Goal: Task Accomplishment & Management: Complete application form

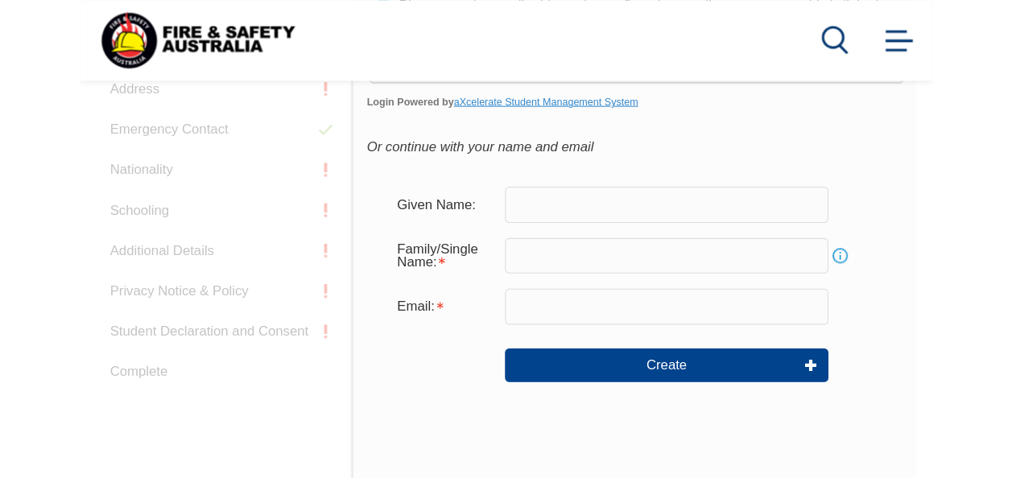
scroll to position [537, 0]
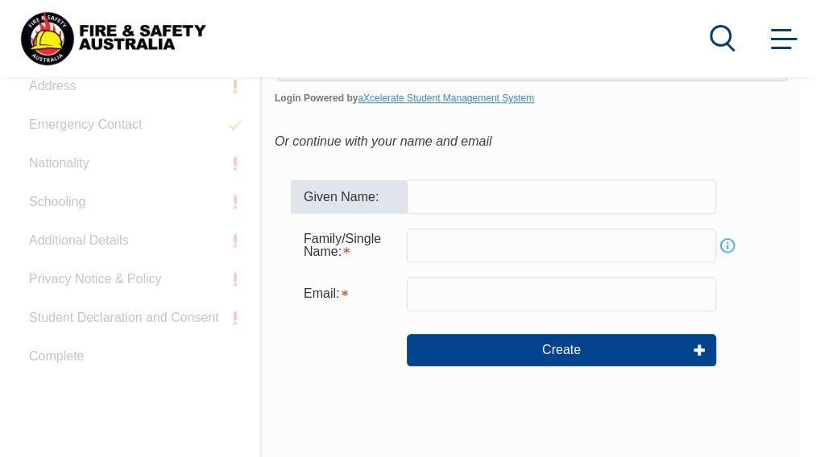
click at [485, 196] on input "text" at bounding box center [561, 197] width 309 height 34
type input "Athelstan"
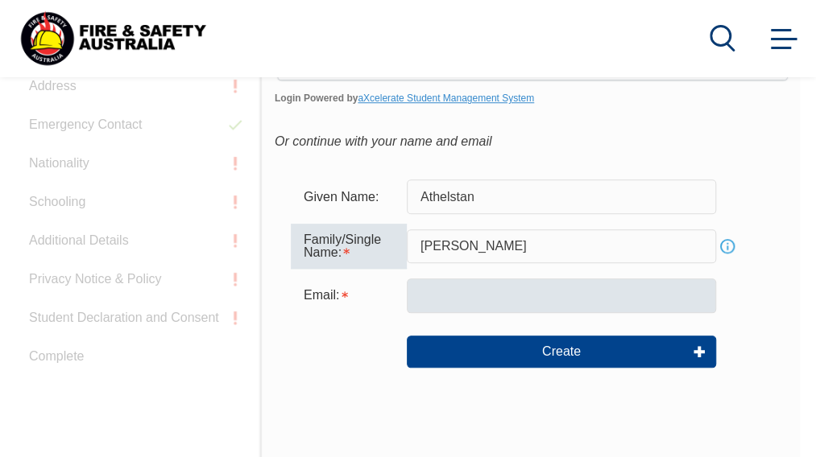
type input "Mott"
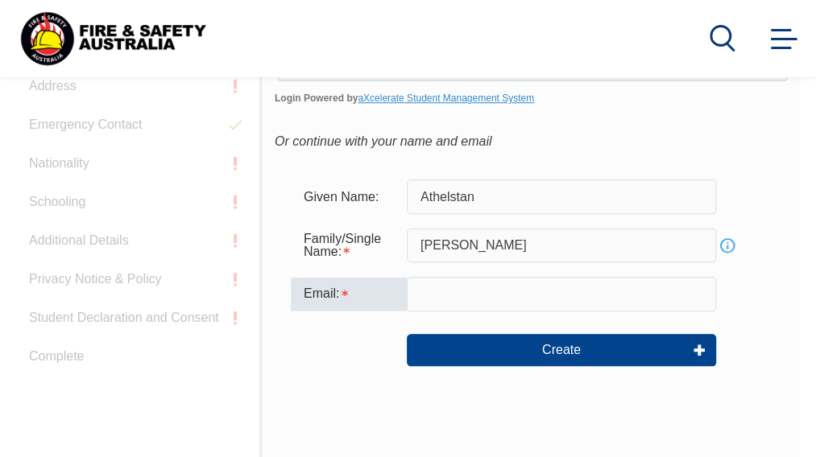
click at [417, 305] on input "email" at bounding box center [561, 294] width 309 height 34
type input "athelstan.mott@perfection.com.au"
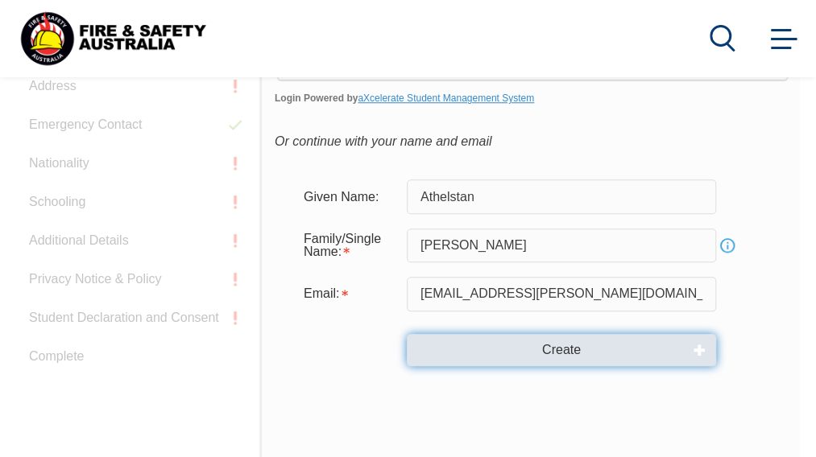
click at [568, 347] on button "Create" at bounding box center [561, 350] width 309 height 32
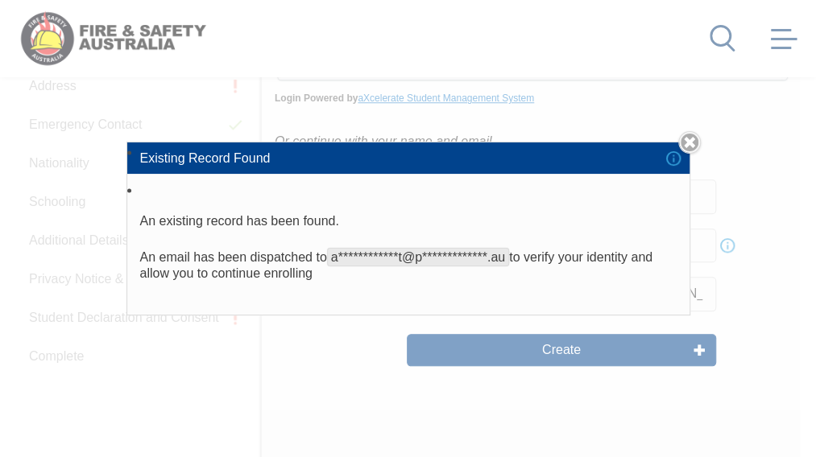
click at [47, 302] on div "**********" at bounding box center [408, 228] width 816 height 457
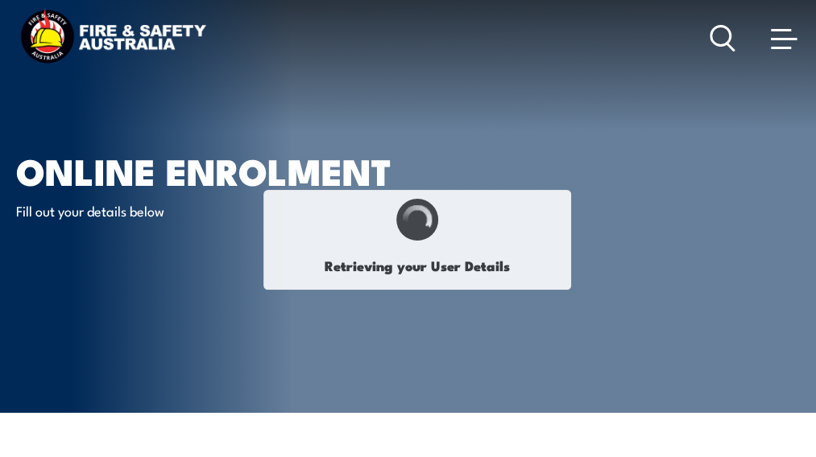
type input "Athelstan"
type input "Mott"
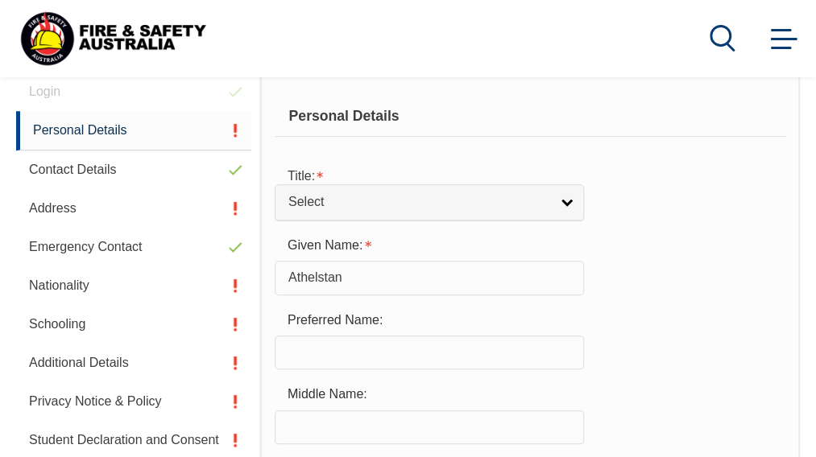
scroll to position [464, 0]
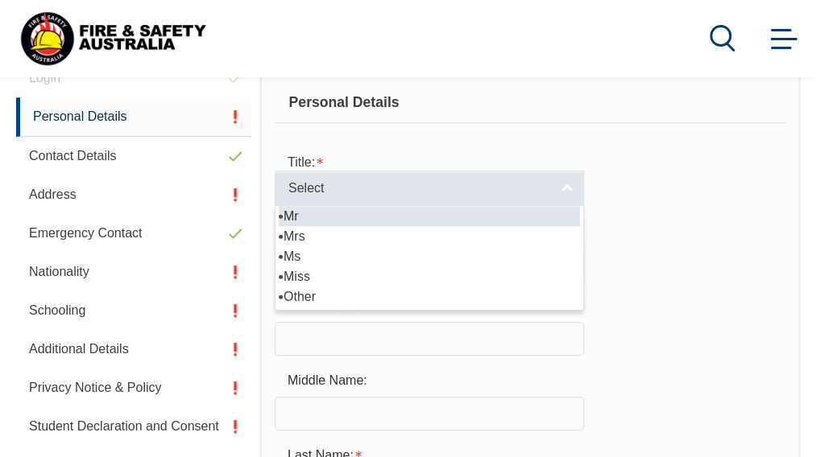
click at [572, 185] on link "Select" at bounding box center [429, 189] width 309 height 36
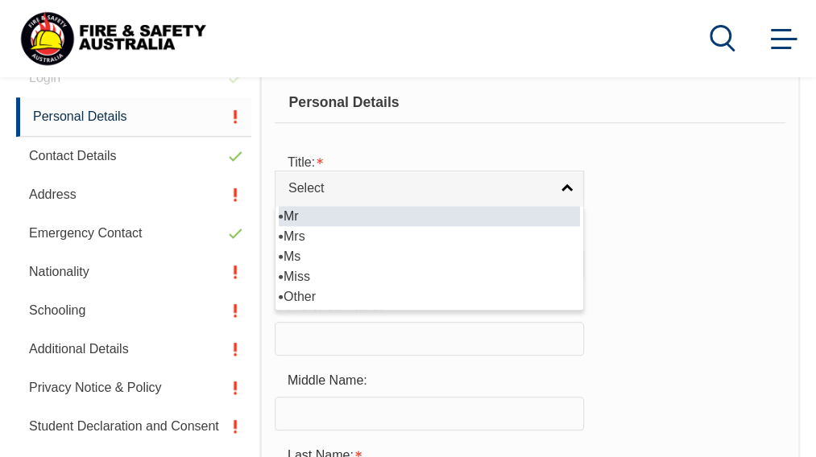
click at [287, 210] on li "Mr" at bounding box center [429, 216] width 301 height 20
select select "Mr"
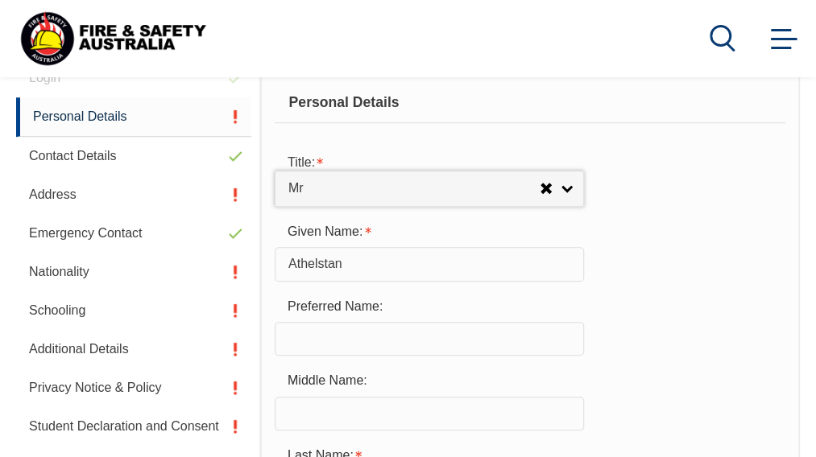
scroll to position [560, 0]
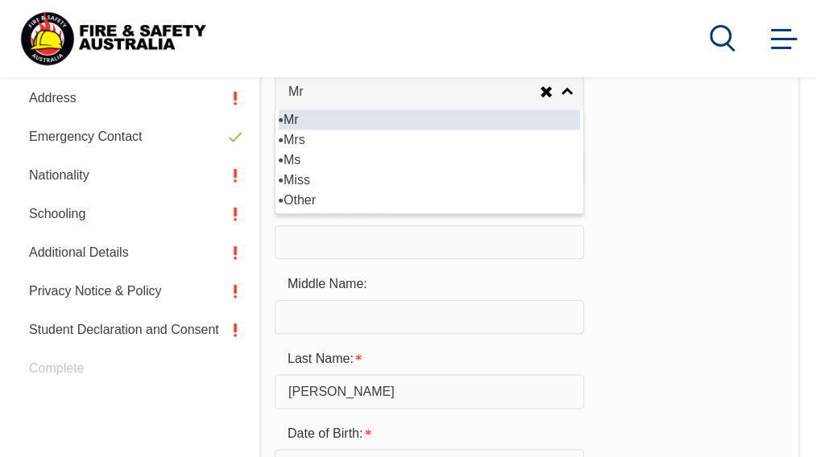
click at [283, 117] on li "Mr" at bounding box center [429, 120] width 301 height 20
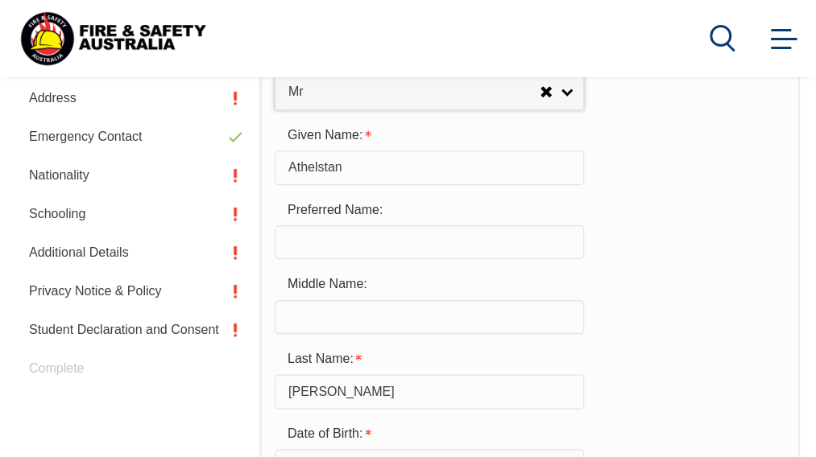
click at [340, 241] on input "text" at bounding box center [429, 242] width 309 height 34
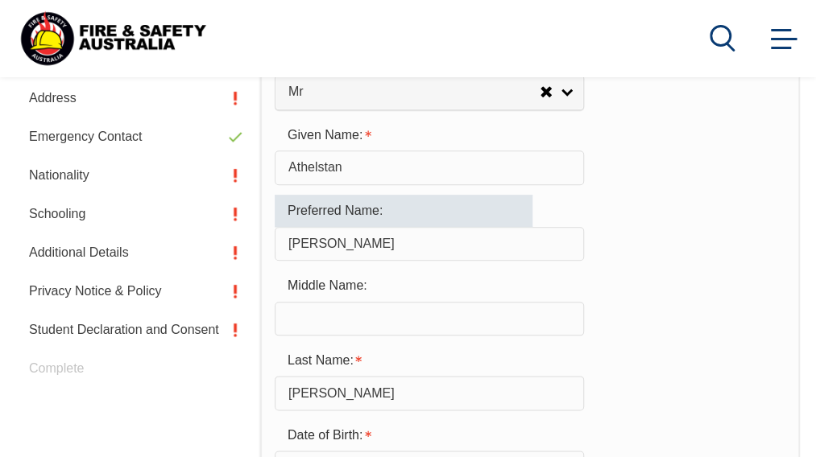
type input "Stan"
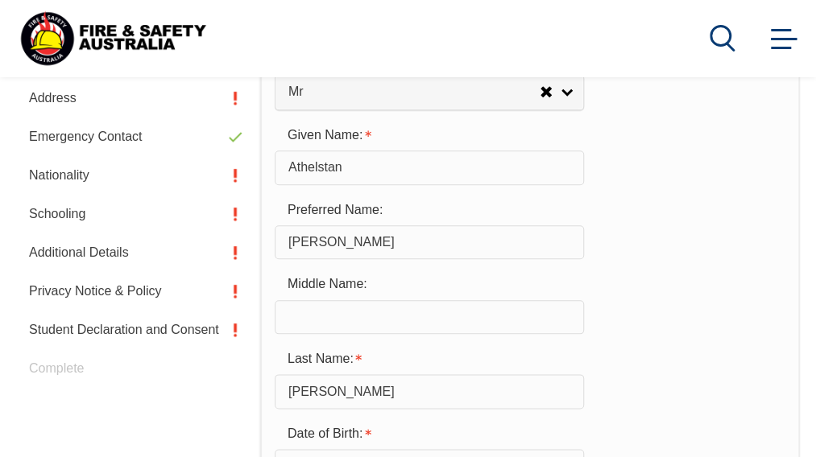
click at [665, 298] on div "Middle Name:" at bounding box center [530, 301] width 511 height 65
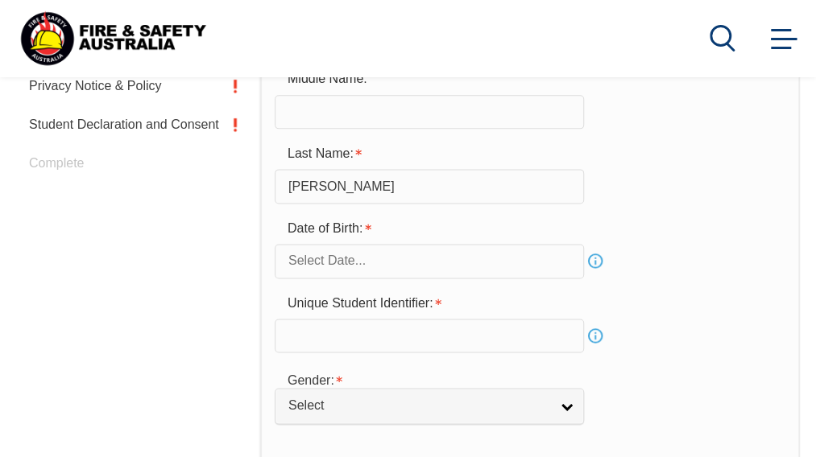
scroll to position [767, 0]
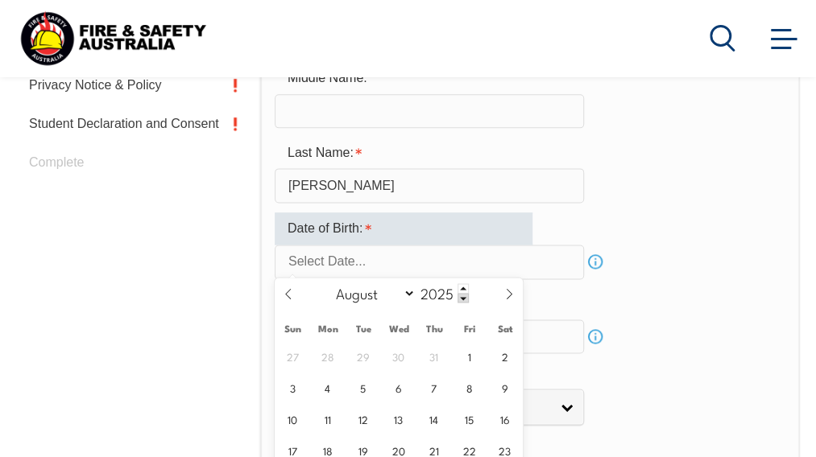
click at [377, 257] on input "text" at bounding box center [429, 262] width 309 height 34
click at [329, 448] on span "18" at bounding box center [327, 450] width 31 height 31
type input "August 18, 2025"
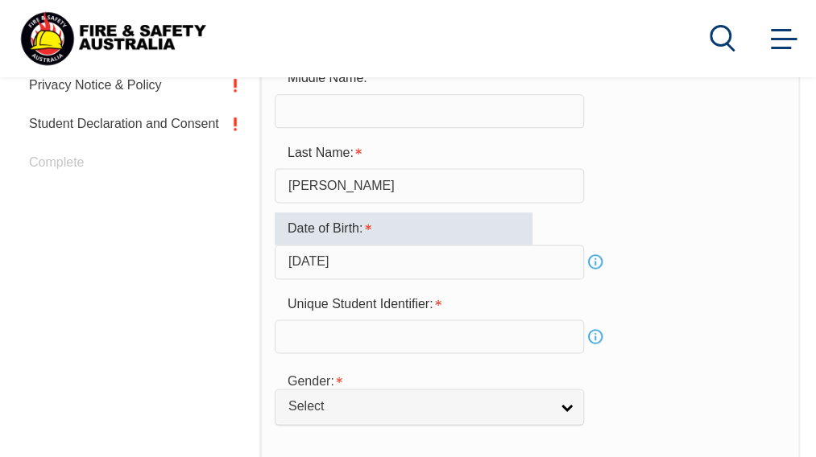
click at [388, 258] on input "August 18, 2025" at bounding box center [429, 262] width 309 height 34
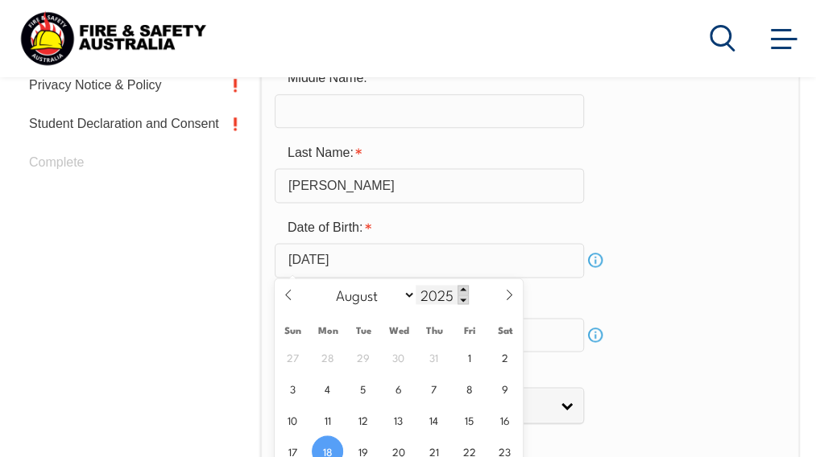
click at [463, 290] on span at bounding box center [462, 290] width 11 height 10
click at [462, 297] on span at bounding box center [462, 300] width 11 height 10
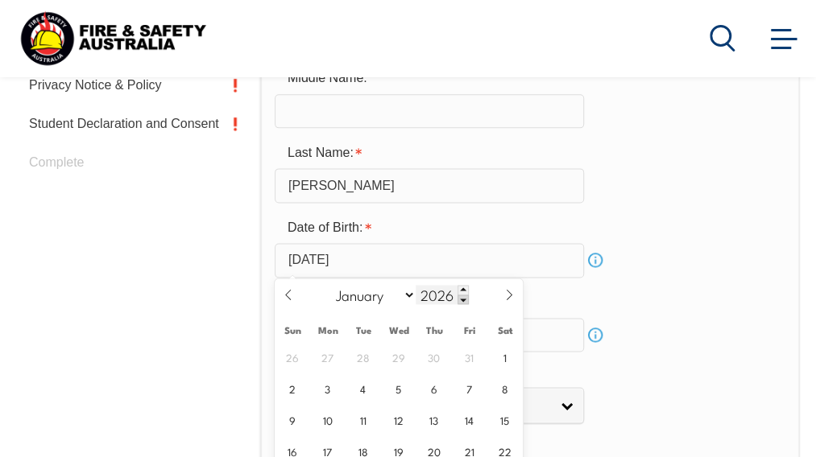
click at [462, 297] on span at bounding box center [462, 300] width 11 height 10
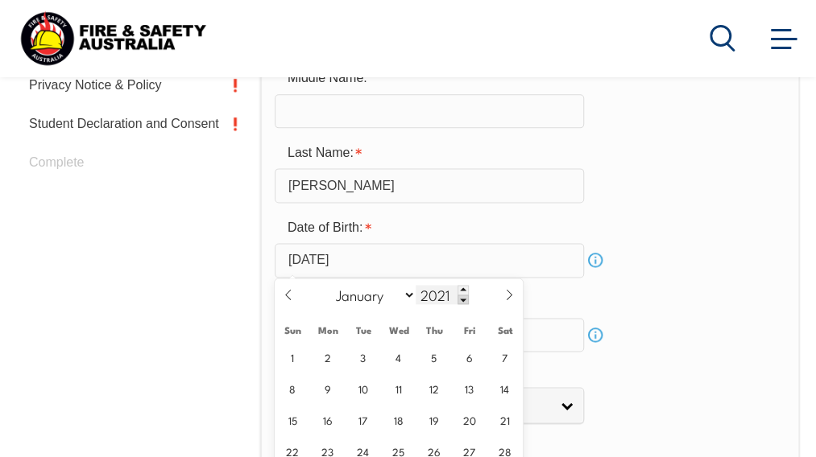
click at [462, 297] on span at bounding box center [462, 300] width 11 height 10
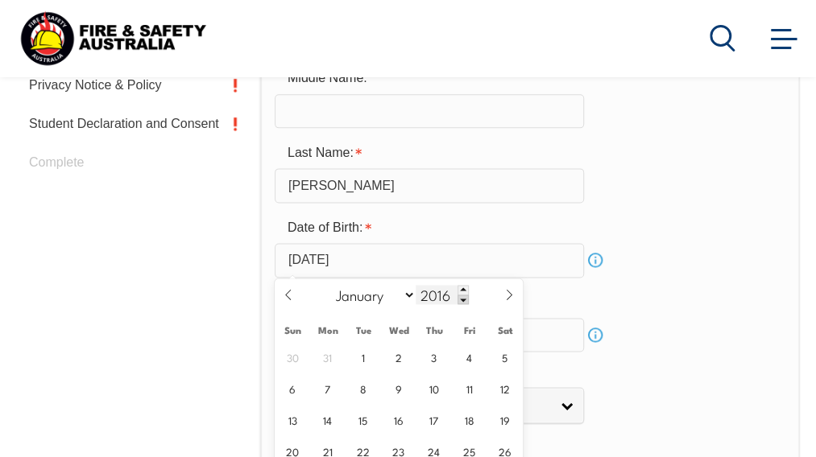
click at [462, 297] on span at bounding box center [462, 300] width 11 height 10
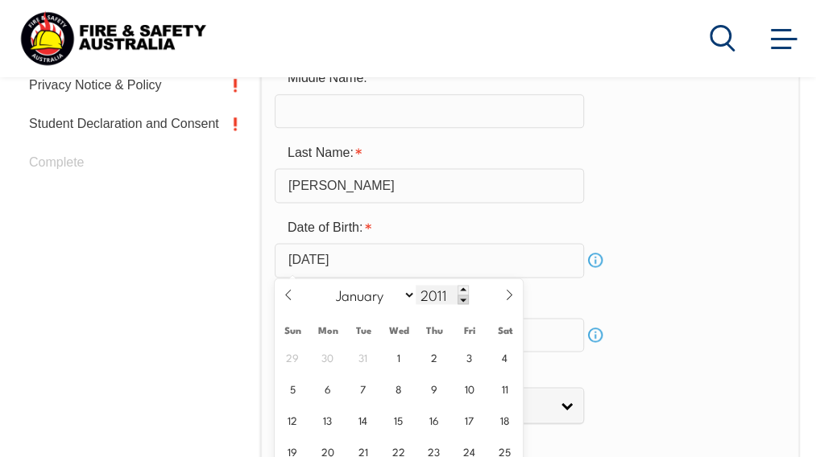
click at [462, 297] on span at bounding box center [462, 300] width 11 height 10
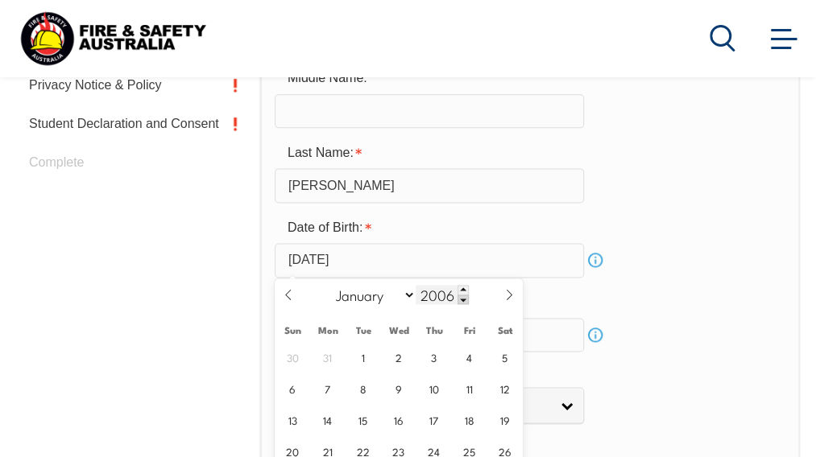
click at [462, 297] on span at bounding box center [462, 300] width 11 height 10
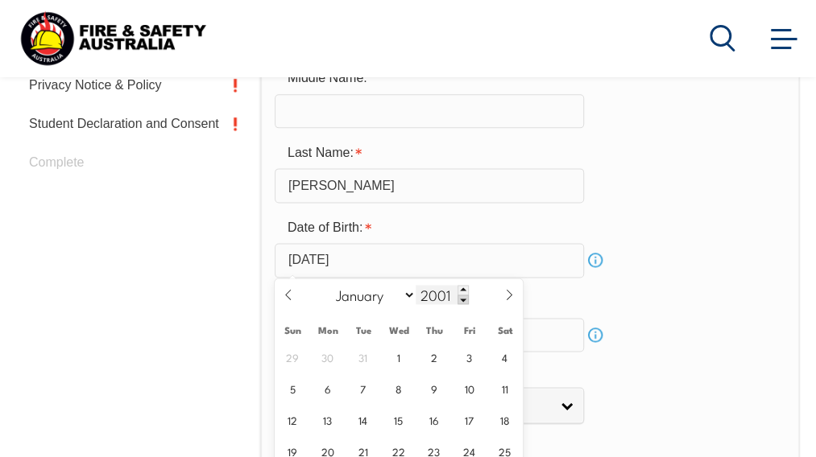
click at [462, 297] on span at bounding box center [462, 300] width 11 height 10
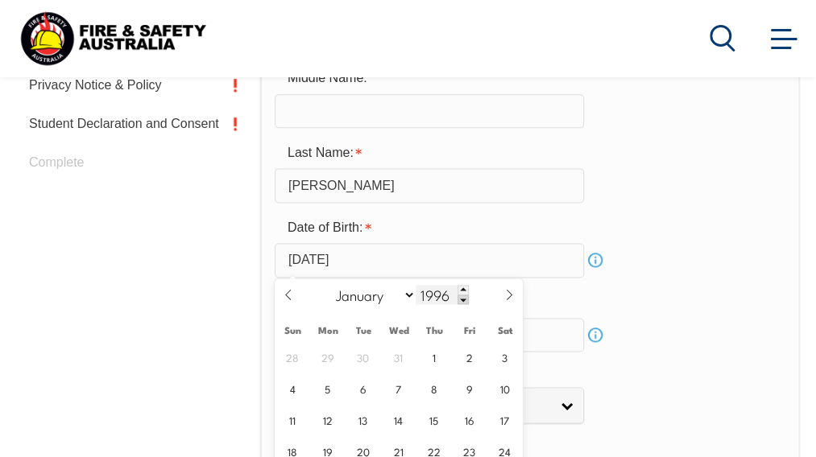
click at [462, 297] on span at bounding box center [462, 300] width 11 height 10
type input "1992"
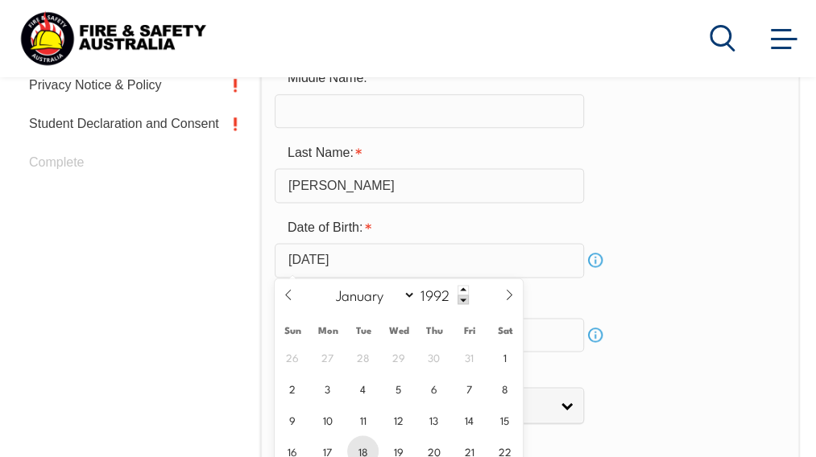
click at [362, 449] on span "18" at bounding box center [362, 451] width 31 height 31
type input "August 18, 1992"
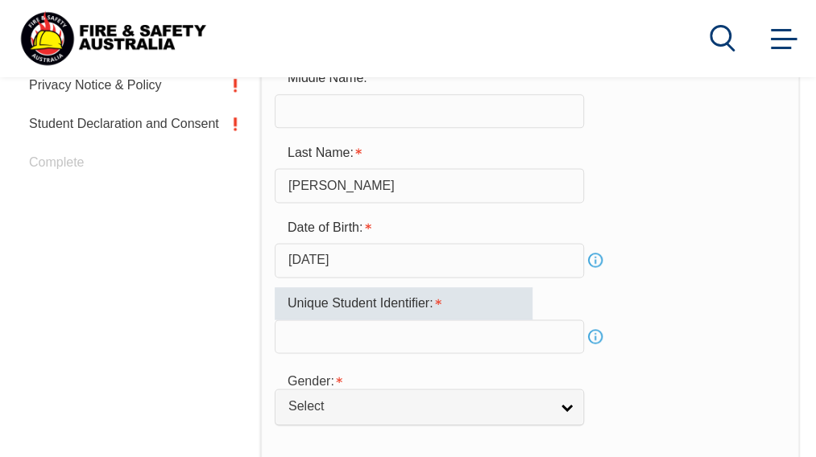
click at [404, 337] on input "text" at bounding box center [429, 337] width 309 height 34
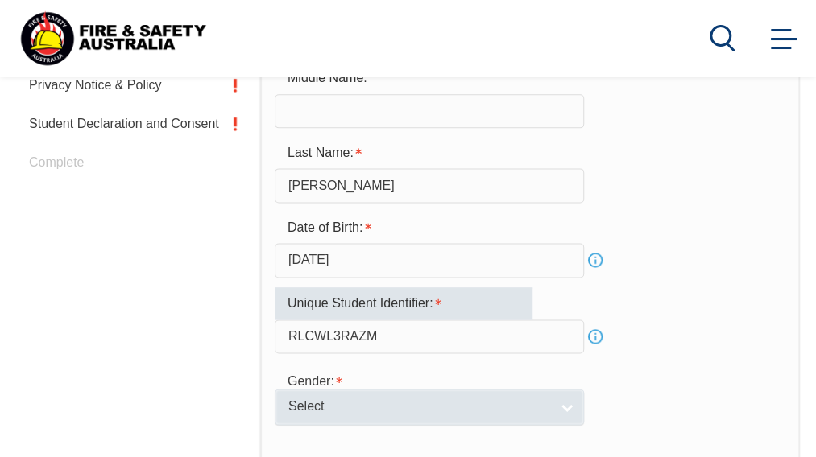
type input "RLCWL3RAZM"
click at [485, 413] on link "Select" at bounding box center [429, 407] width 309 height 36
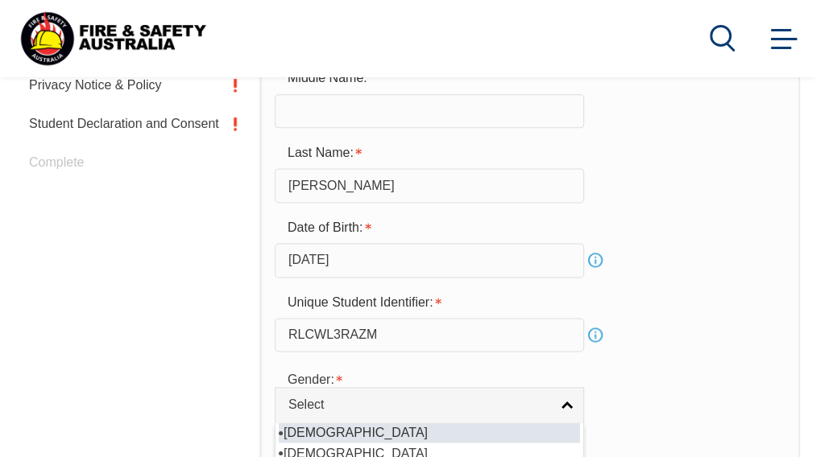
click at [295, 435] on li "Male" at bounding box center [429, 433] width 301 height 20
select select "M"
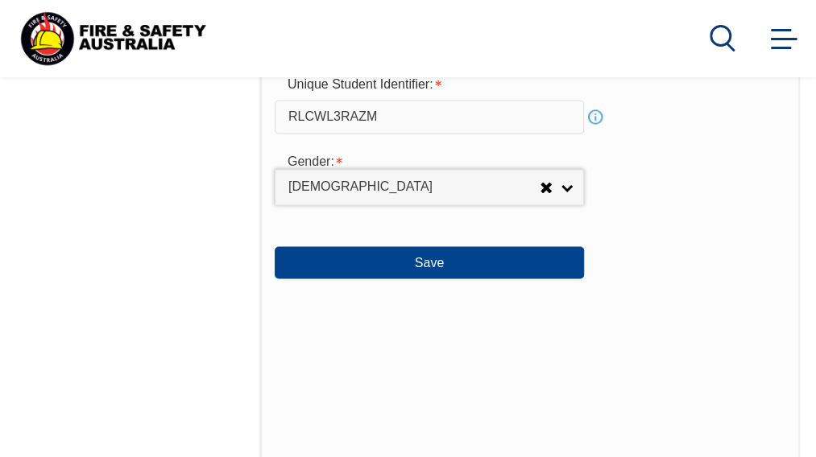
scroll to position [986, 0]
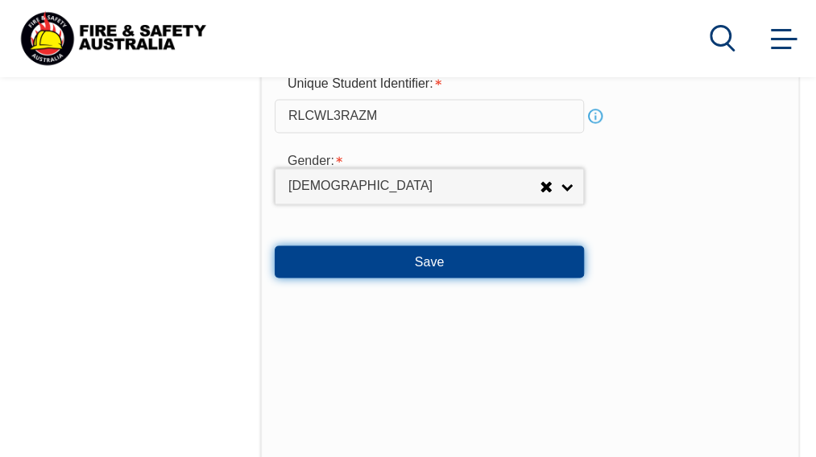
click at [424, 257] on button "Save" at bounding box center [429, 262] width 309 height 32
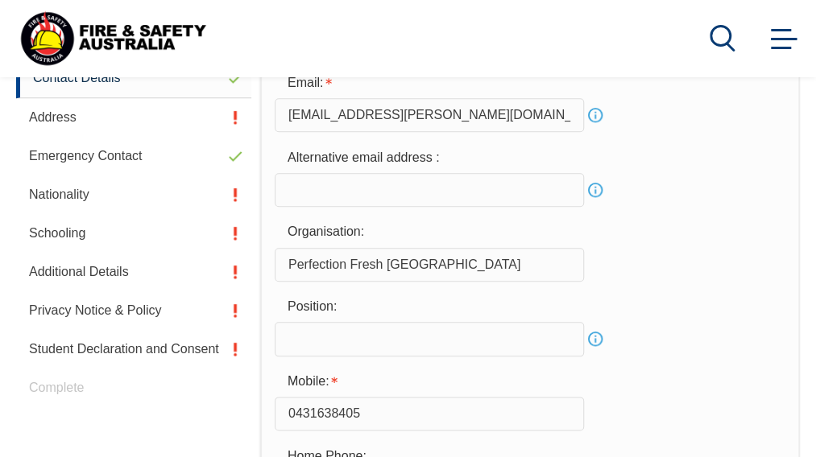
scroll to position [546, 0]
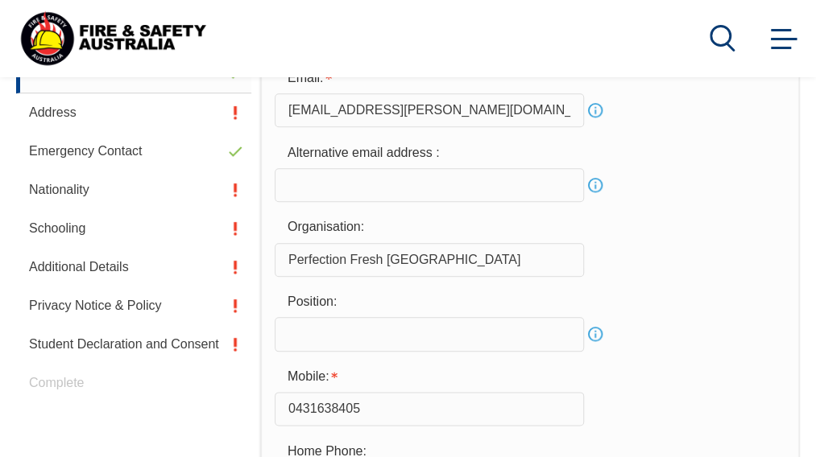
click at [317, 190] on input "email" at bounding box center [429, 185] width 309 height 34
click at [596, 188] on link "Info" at bounding box center [595, 185] width 23 height 23
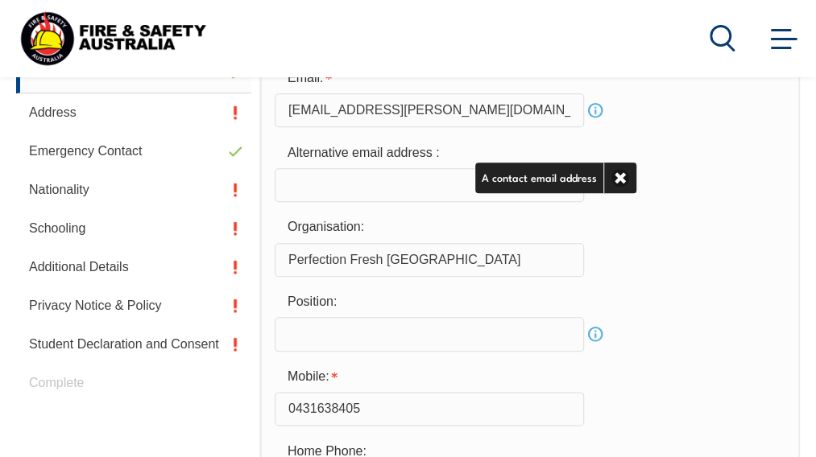
click at [688, 262] on div "Organisation: Perfection Fresh Australia" at bounding box center [530, 244] width 511 height 65
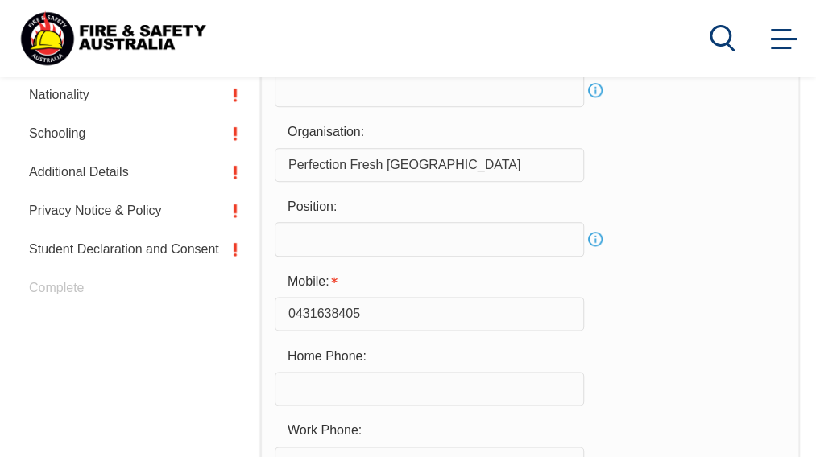
scroll to position [652, 0]
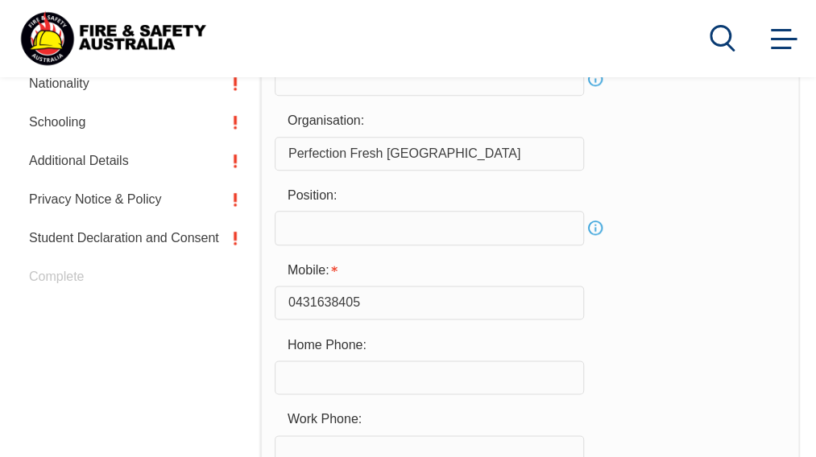
click at [593, 225] on link "Info" at bounding box center [595, 228] width 23 height 23
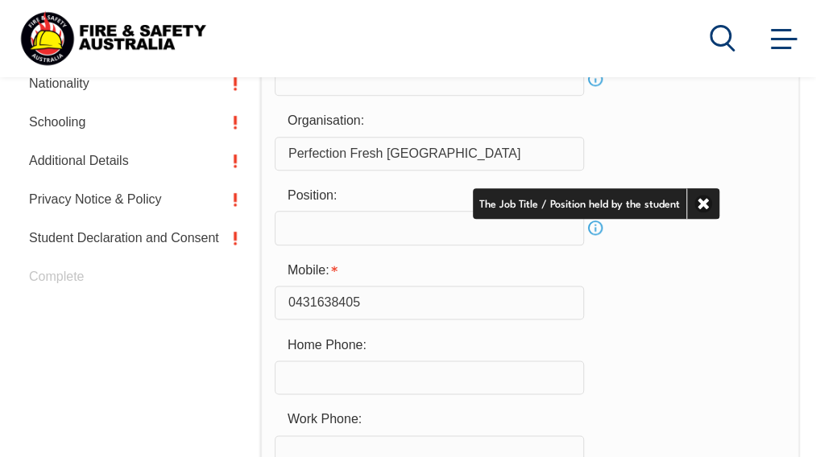
click at [676, 249] on form "Email: athelstan.mott@perfection.com.au Info Alternative email address : Info O…" at bounding box center [530, 250] width 511 height 586
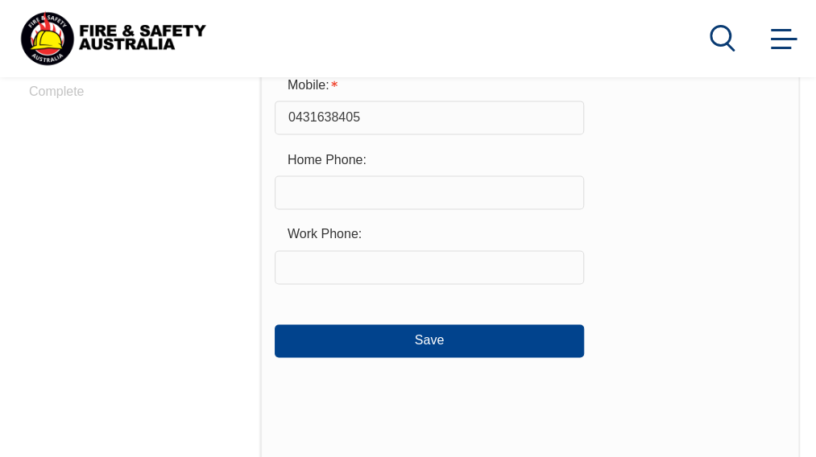
scroll to position [844, 0]
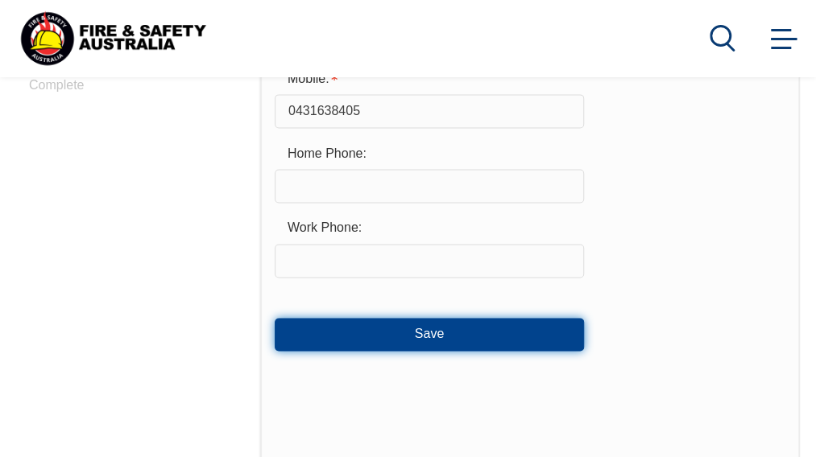
click at [456, 333] on button "Save" at bounding box center [429, 334] width 309 height 32
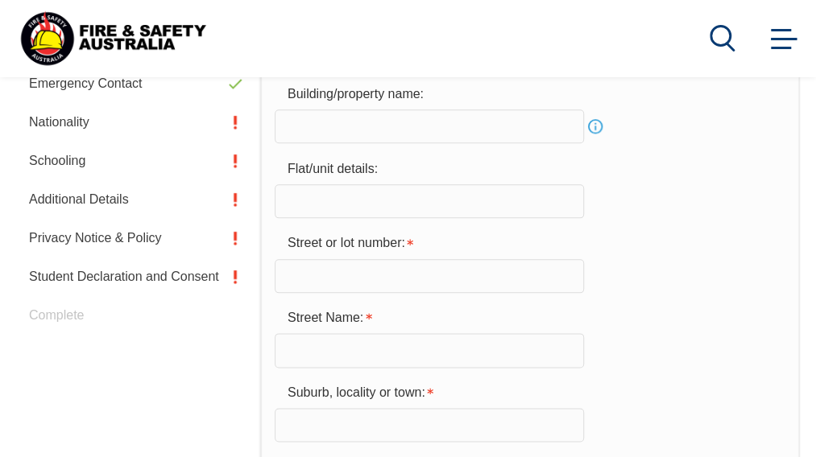
scroll to position [614, 0]
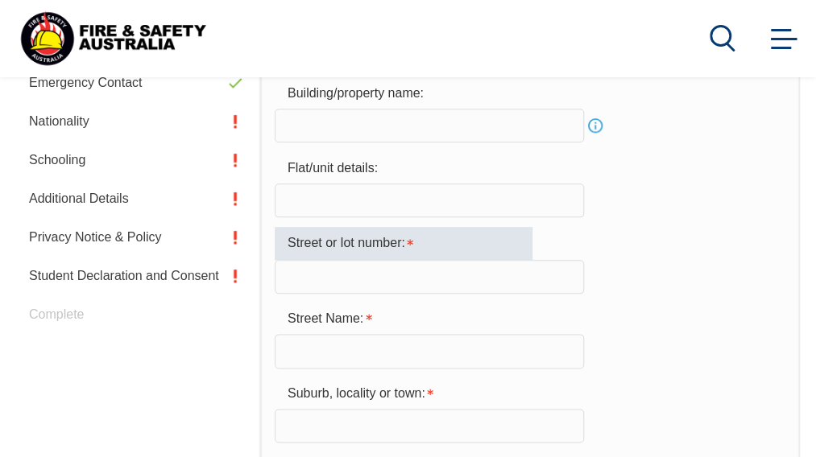
click at [326, 270] on input "text" at bounding box center [429, 277] width 309 height 34
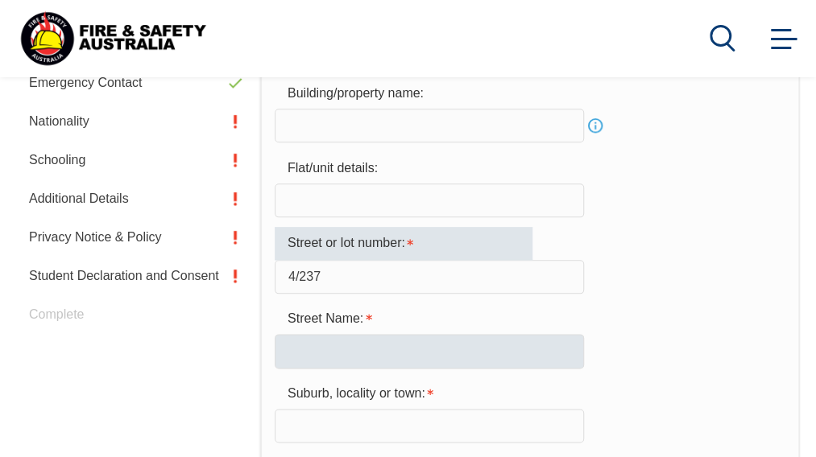
type input "4/237"
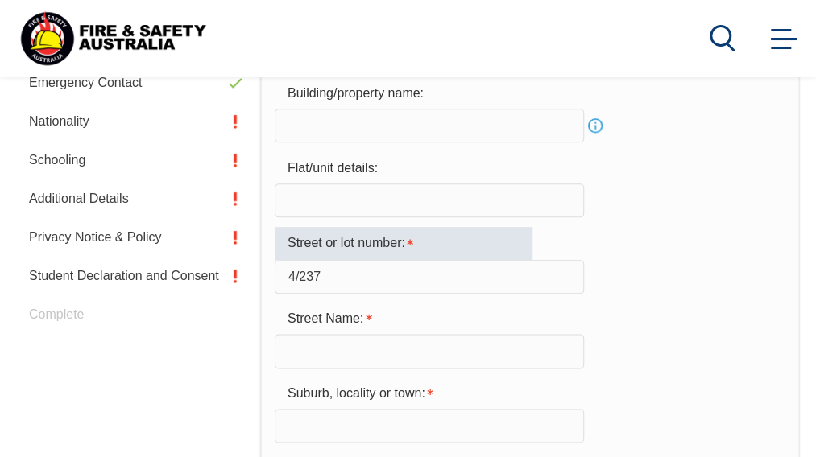
click at [382, 361] on input "text" at bounding box center [429, 351] width 309 height 34
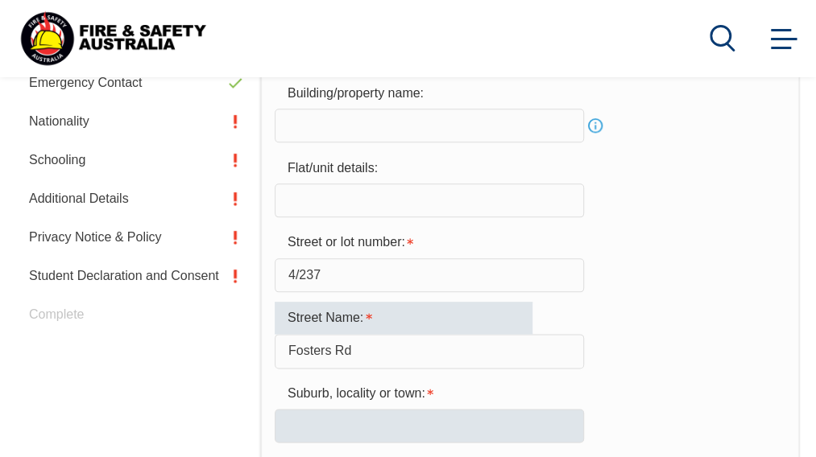
type input "Fosters Rd"
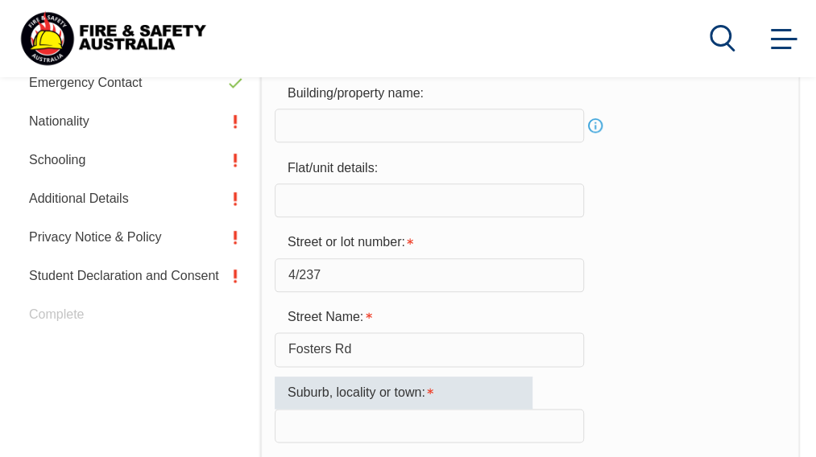
click at [376, 433] on input "text" at bounding box center [429, 426] width 309 height 34
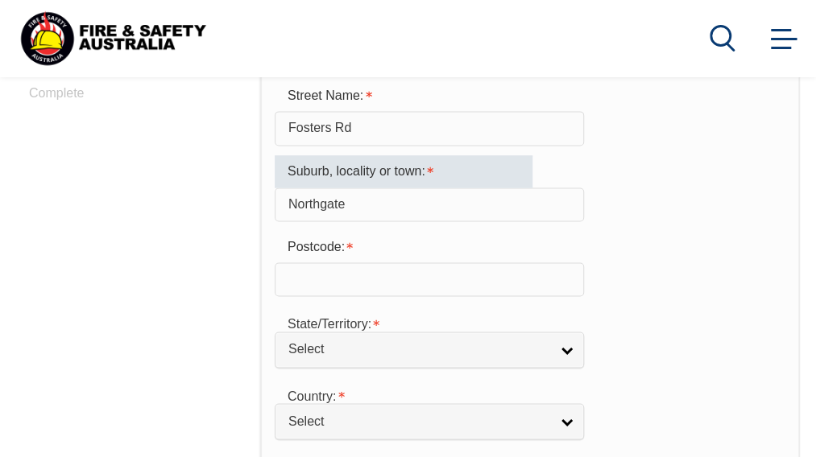
scroll to position [837, 0]
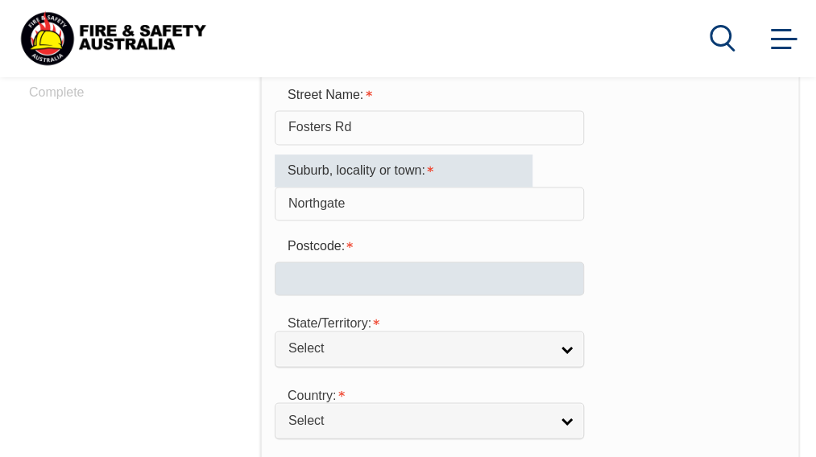
type input "Northgate"
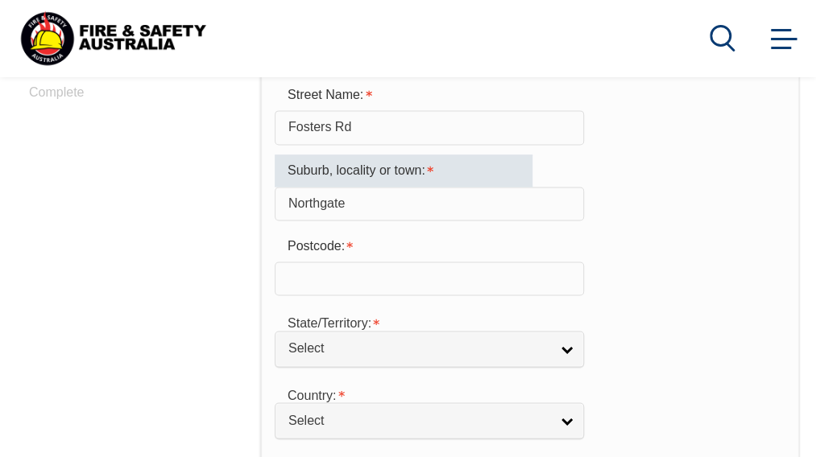
click at [349, 275] on input "text" at bounding box center [429, 279] width 309 height 34
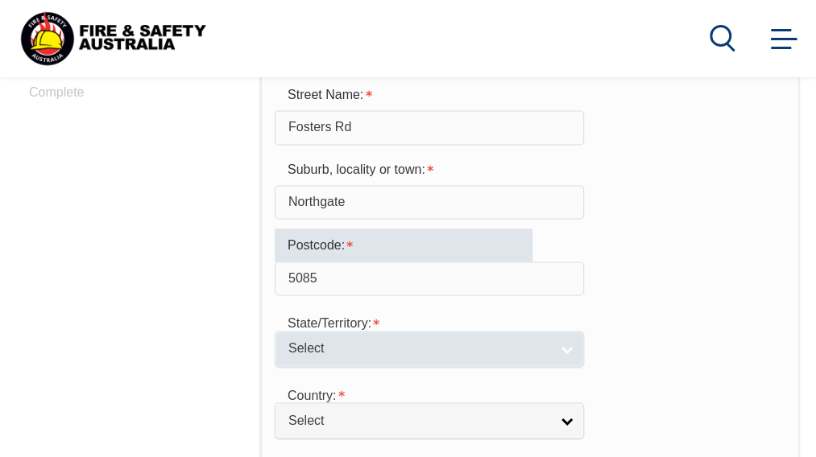
type input "5085"
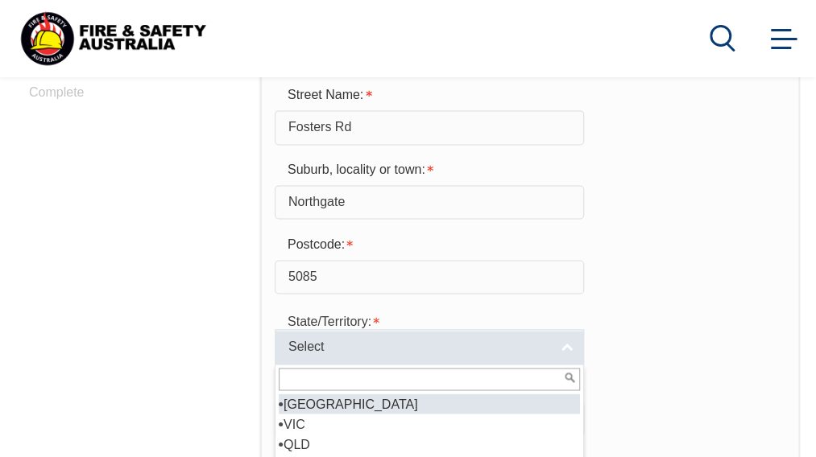
click at [549, 364] on div "Select NSW VIC QLD SA WA TAS NT ACT Other Australian Territory Overseas" at bounding box center [429, 347] width 309 height 36
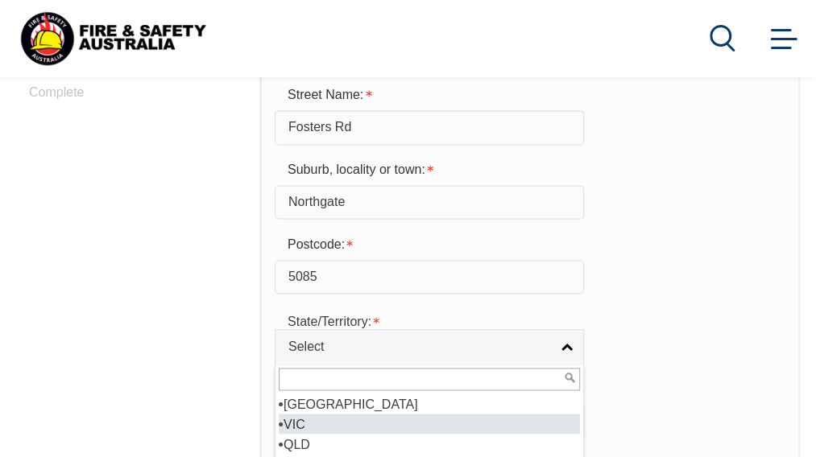
scroll to position [8, 0]
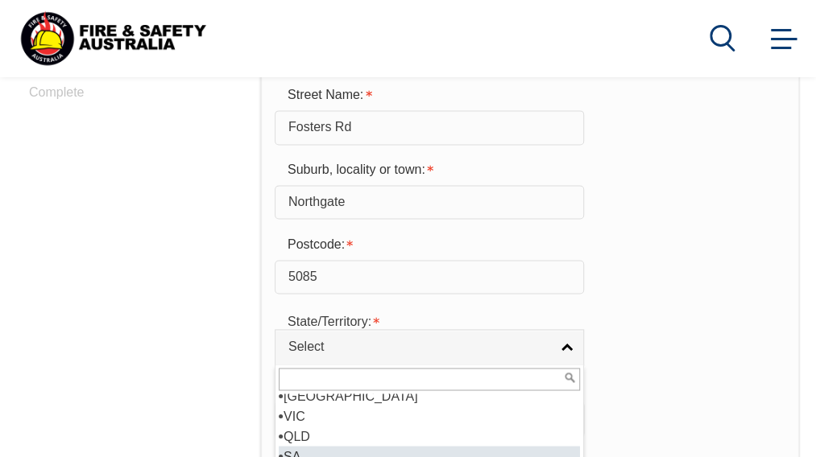
click at [297, 455] on li "SA" at bounding box center [429, 456] width 301 height 20
select select "SA"
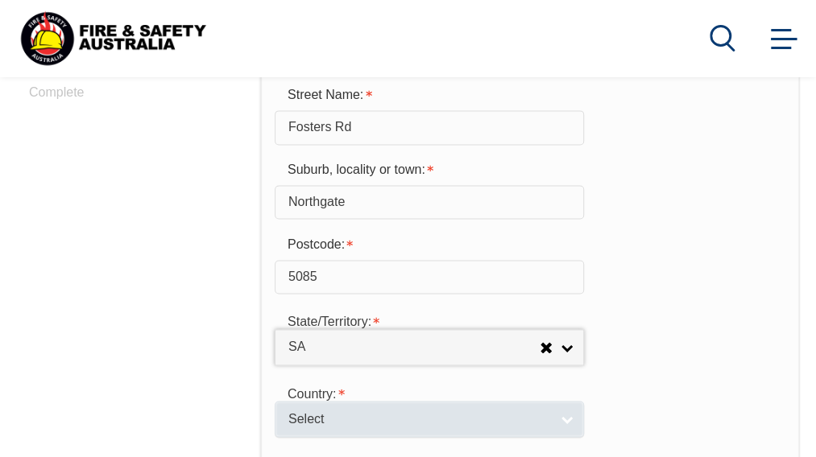
click at [572, 416] on link "Select" at bounding box center [429, 419] width 309 height 36
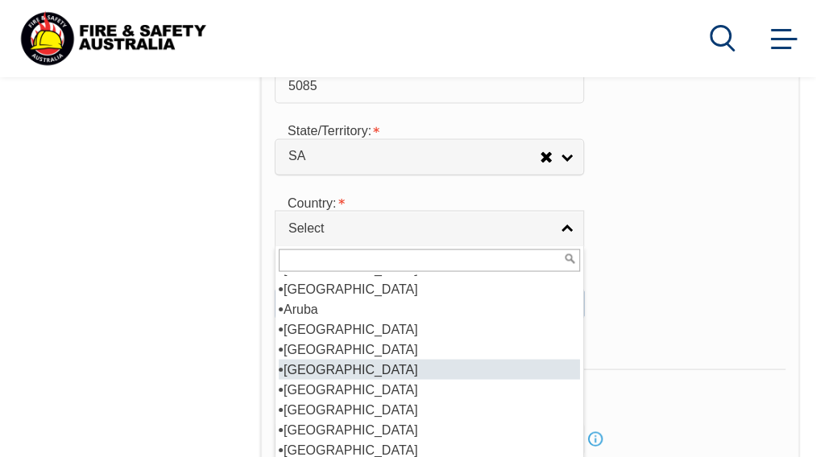
scroll to position [203, 0]
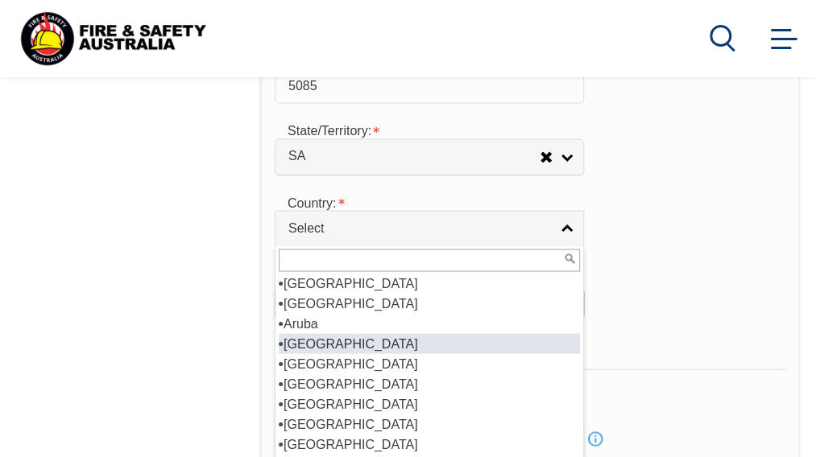
click at [321, 344] on li "Australia" at bounding box center [429, 343] width 301 height 20
select select "1101"
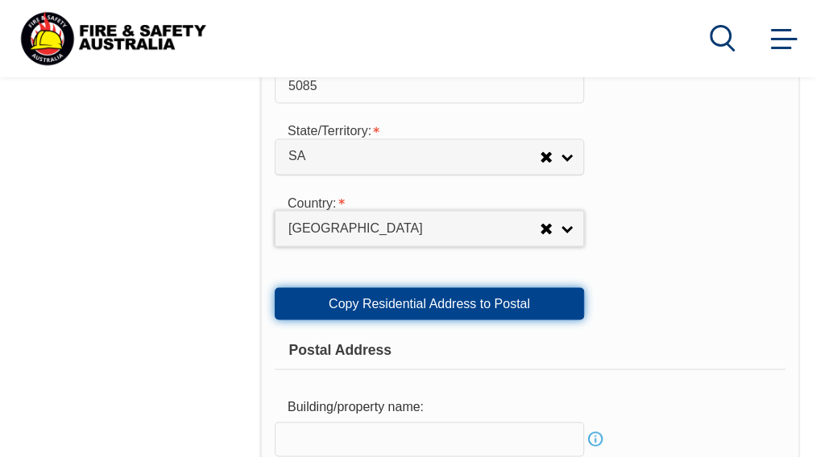
click at [449, 302] on link "Copy Residential Address to Postal" at bounding box center [429, 303] width 309 height 32
type input "4/237"
type input "Fosters Rd"
type input "Northgate"
select select "SA"
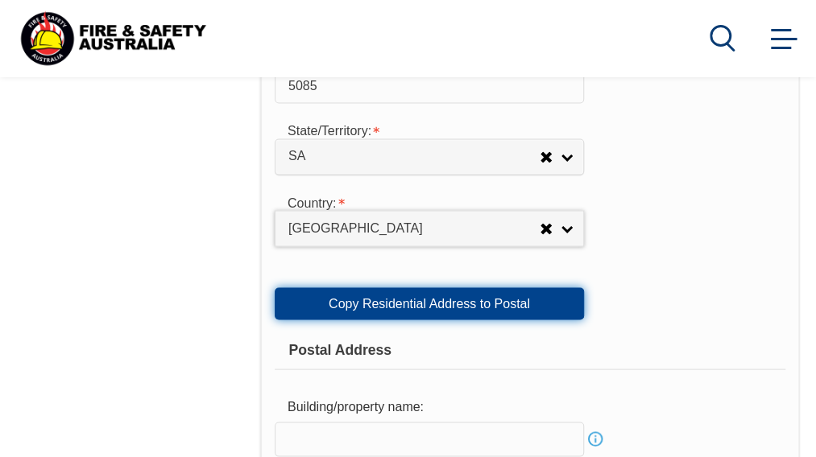
type input "5085"
select select "1101"
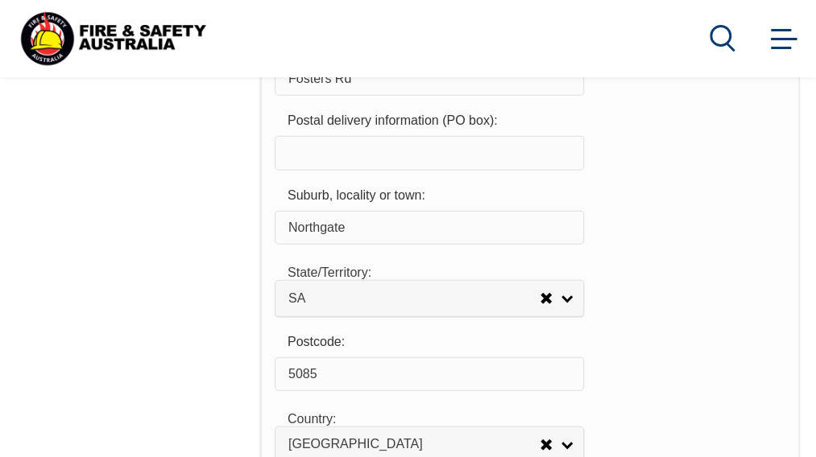
scroll to position [1770, 0]
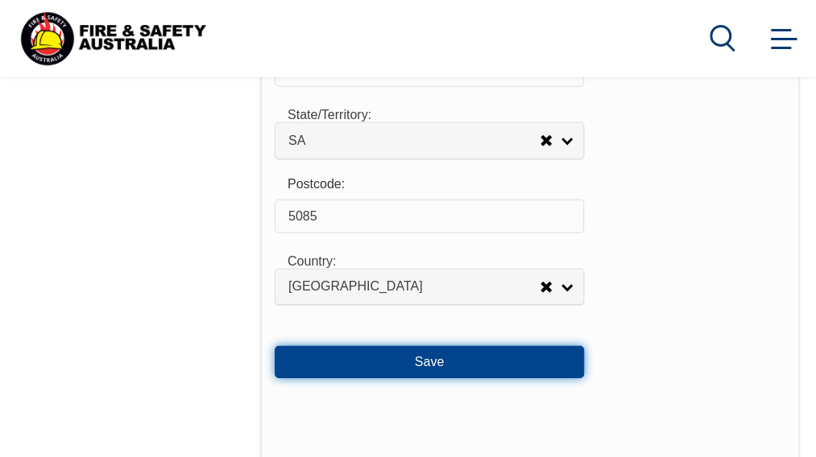
click at [462, 361] on button "Save" at bounding box center [429, 362] width 309 height 32
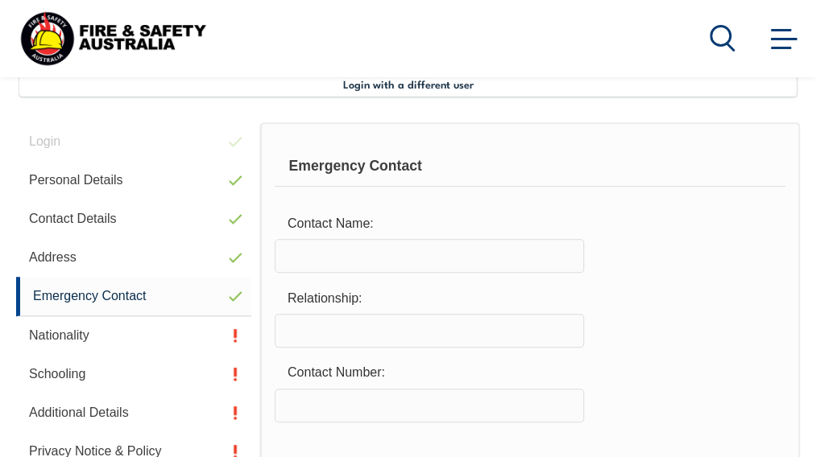
scroll to position [391, 0]
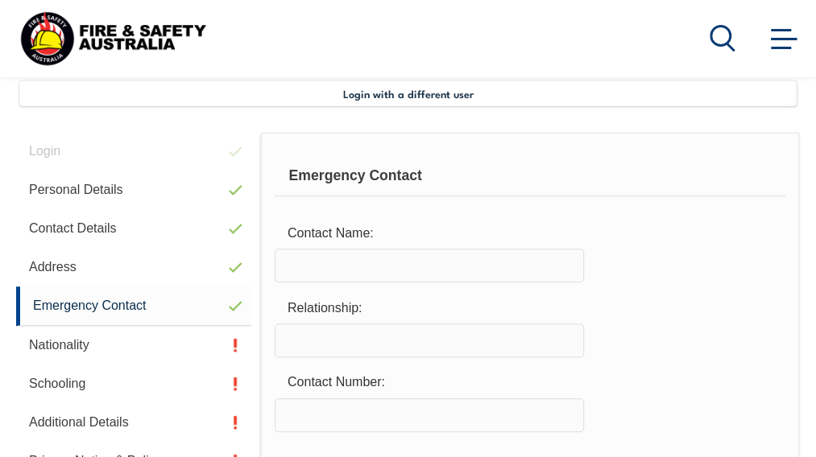
click at [297, 270] on input "text" at bounding box center [429, 266] width 309 height 34
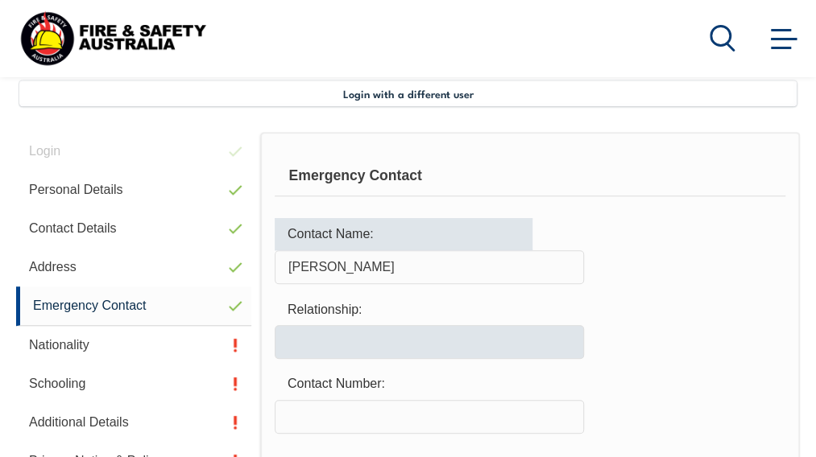
type input "Peter Mott"
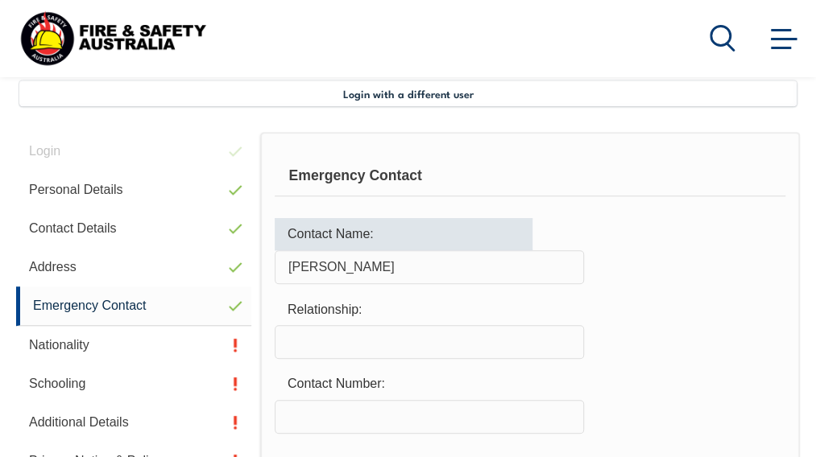
click at [334, 342] on input "text" at bounding box center [429, 342] width 309 height 34
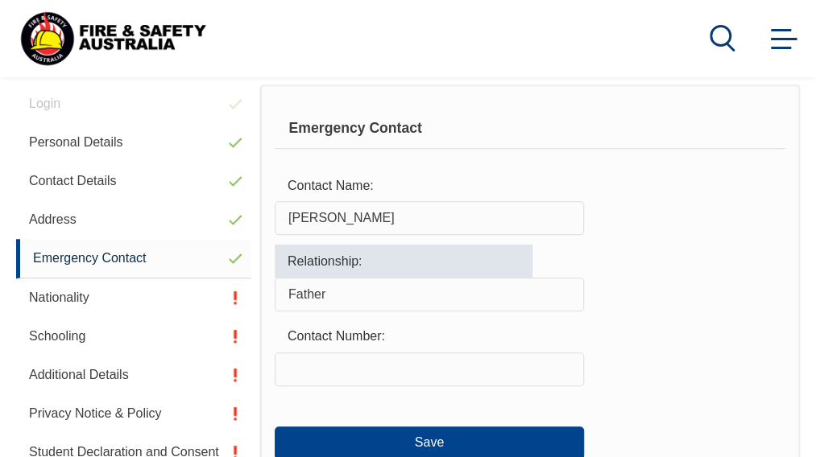
scroll to position [465, 0]
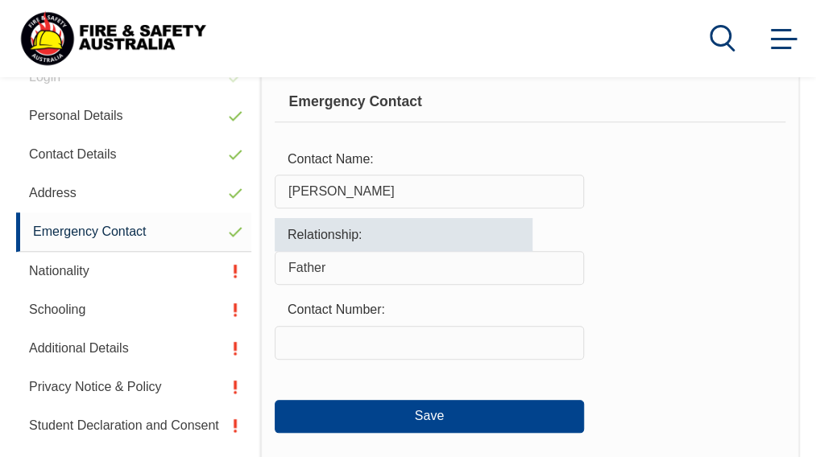
type input "Father"
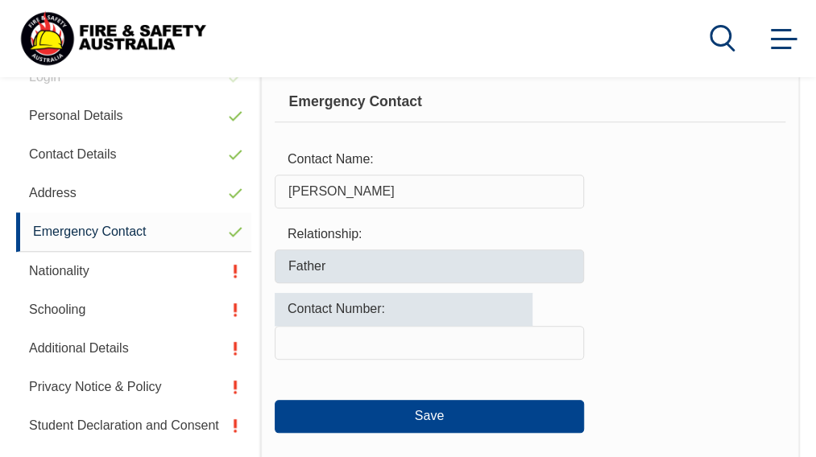
click at [334, 342] on input "text" at bounding box center [429, 343] width 309 height 34
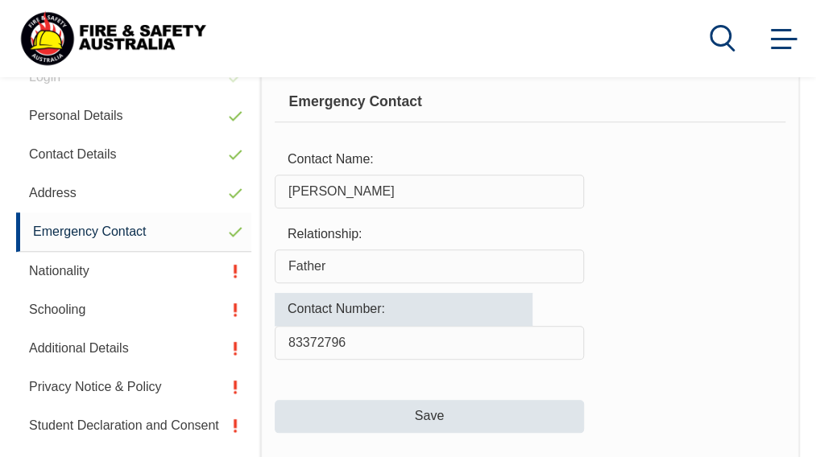
type input "83372796"
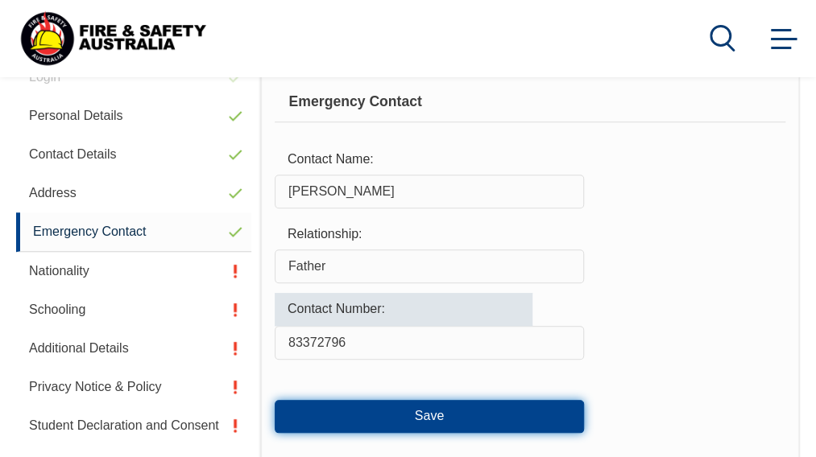
click at [433, 415] on button "Save" at bounding box center [429, 416] width 309 height 32
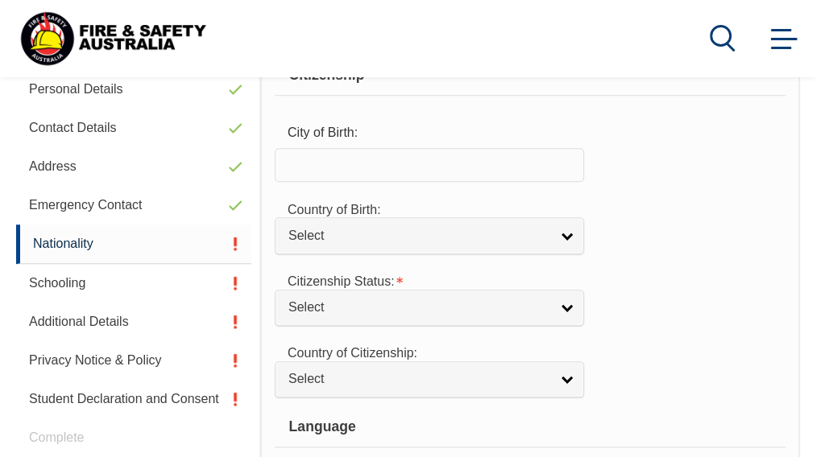
scroll to position [493, 0]
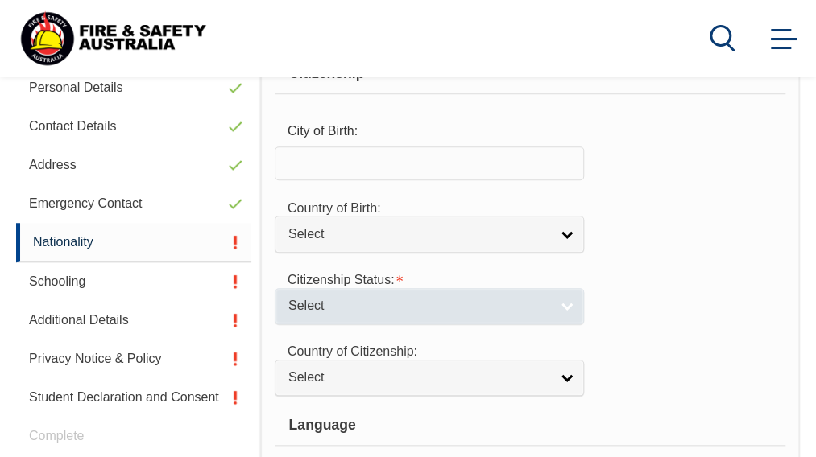
click at [568, 300] on link "Select" at bounding box center [429, 306] width 309 height 36
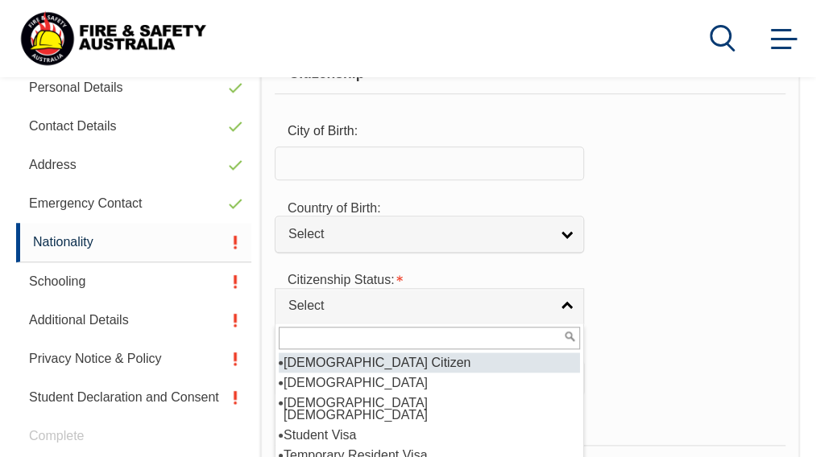
click at [331, 358] on li "Australian Citizen" at bounding box center [429, 363] width 301 height 20
select select "1"
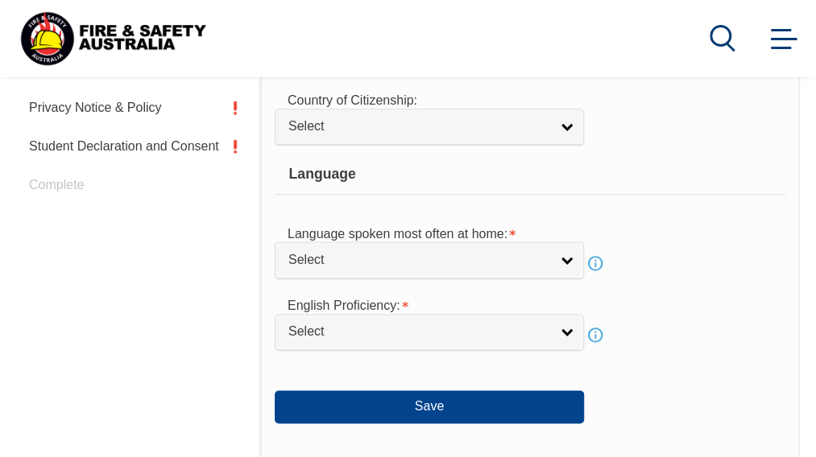
scroll to position [792, 0]
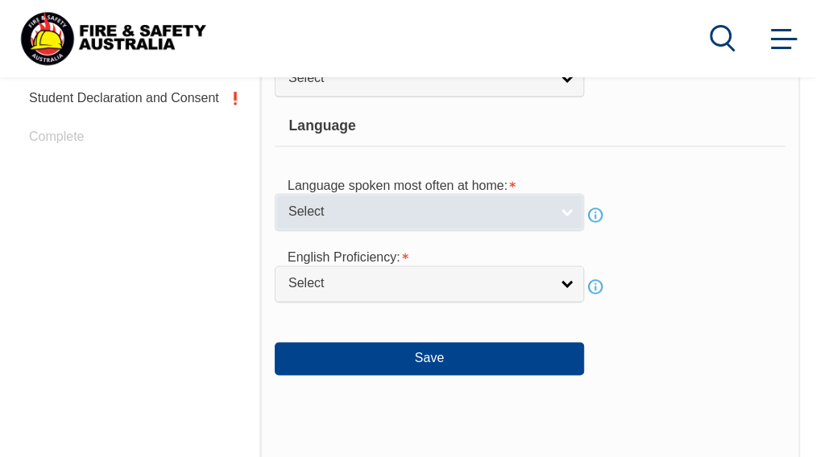
click at [568, 210] on link "Select" at bounding box center [429, 211] width 309 height 36
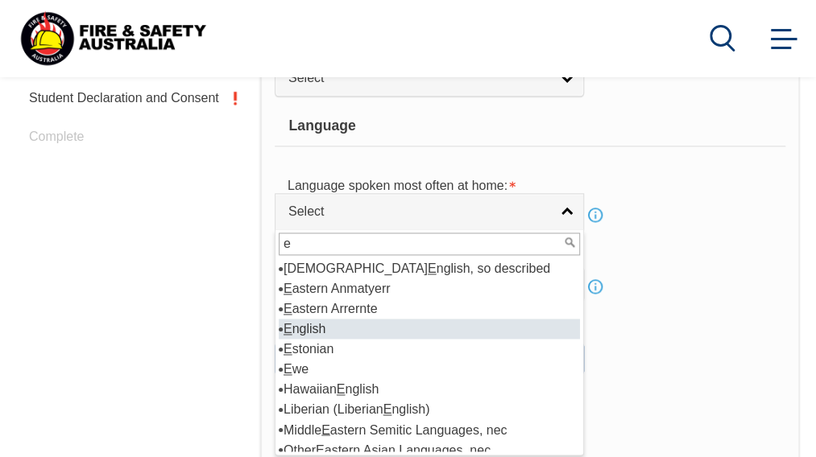
type input "e"
click at [309, 323] on li "E nglish" at bounding box center [429, 329] width 301 height 20
select select "1201"
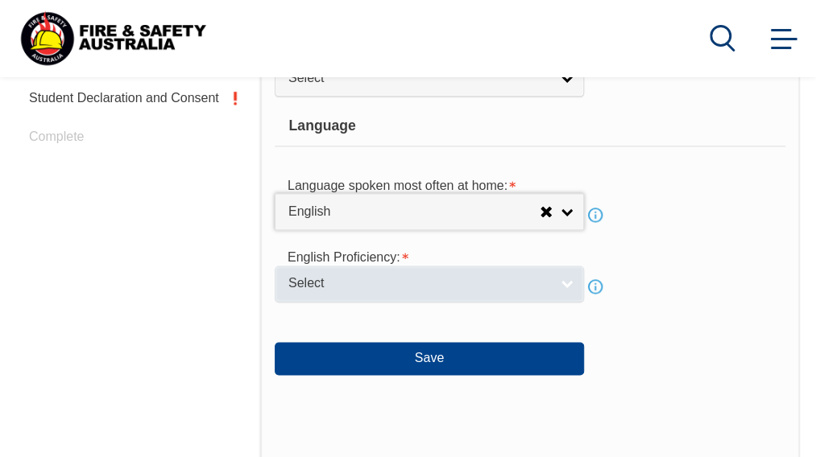
click at [409, 278] on span "Select" at bounding box center [418, 283] width 261 height 17
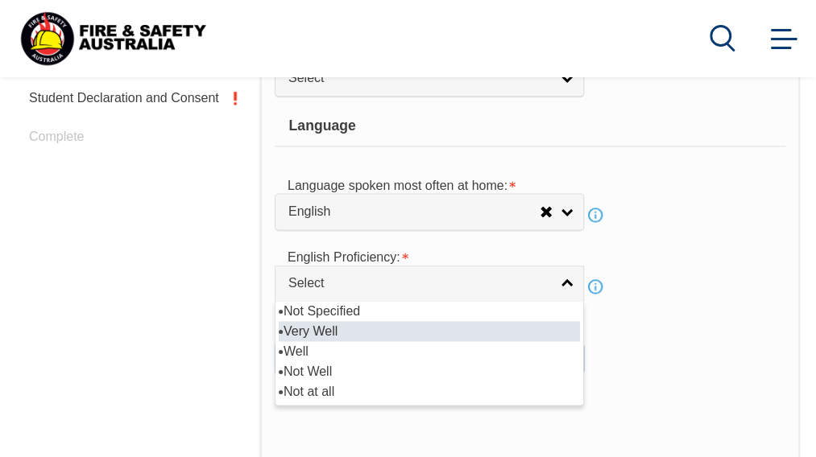
click at [312, 324] on li "Very Well" at bounding box center [429, 331] width 301 height 20
select select "1"
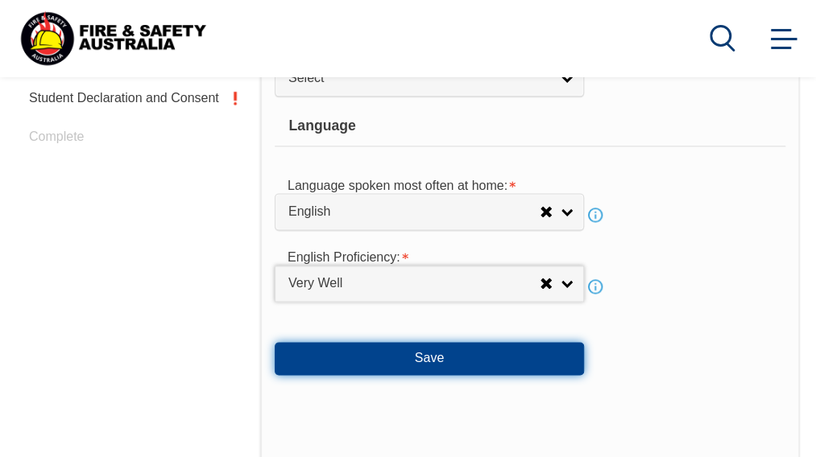
click at [440, 349] on button "Save" at bounding box center [429, 358] width 309 height 32
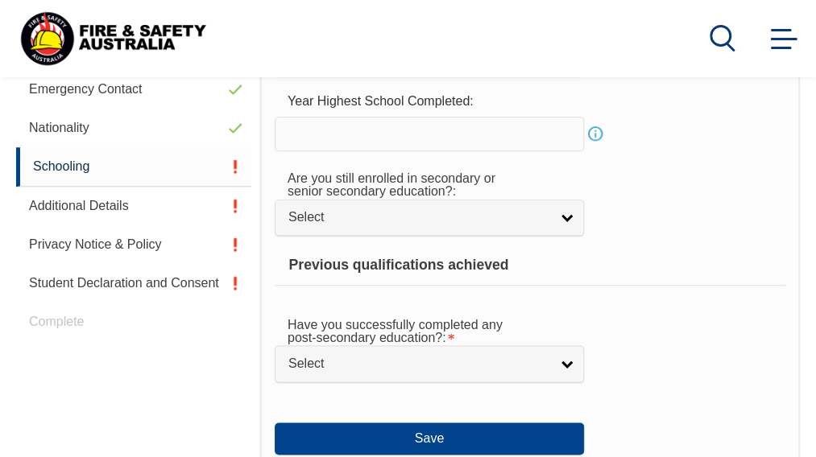
scroll to position [391, 0]
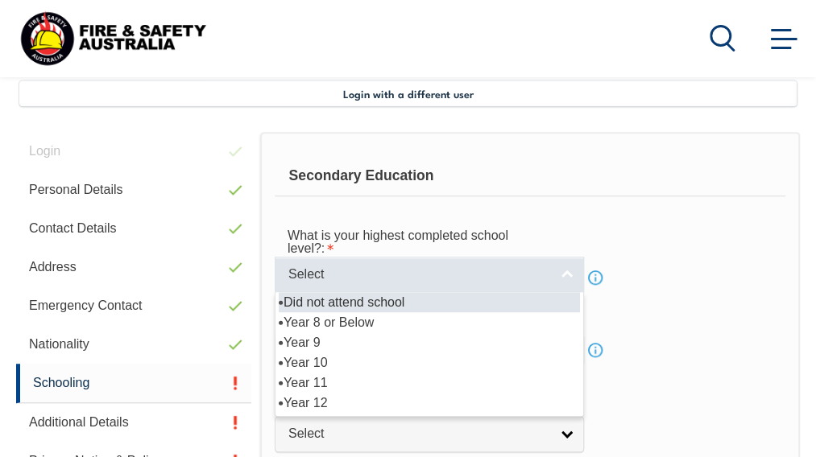
click at [570, 272] on link "Select" at bounding box center [429, 275] width 309 height 36
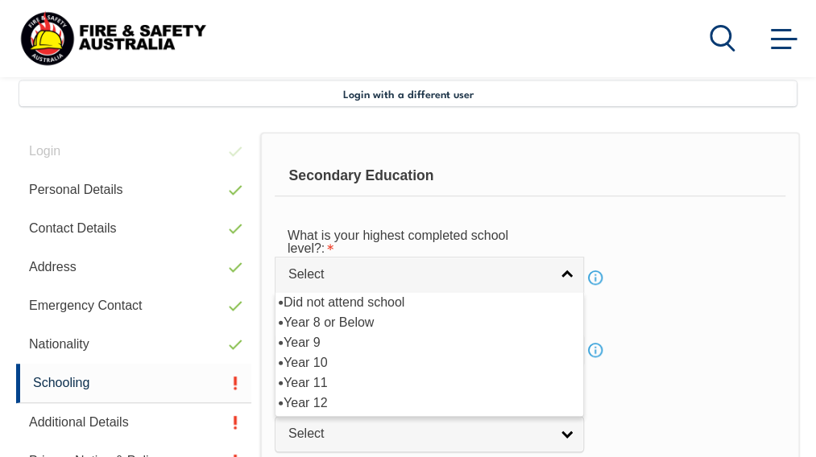
click at [685, 252] on div "What is your highest completed school level?: Did not attend school Year 8 or B…" at bounding box center [530, 255] width 511 height 75
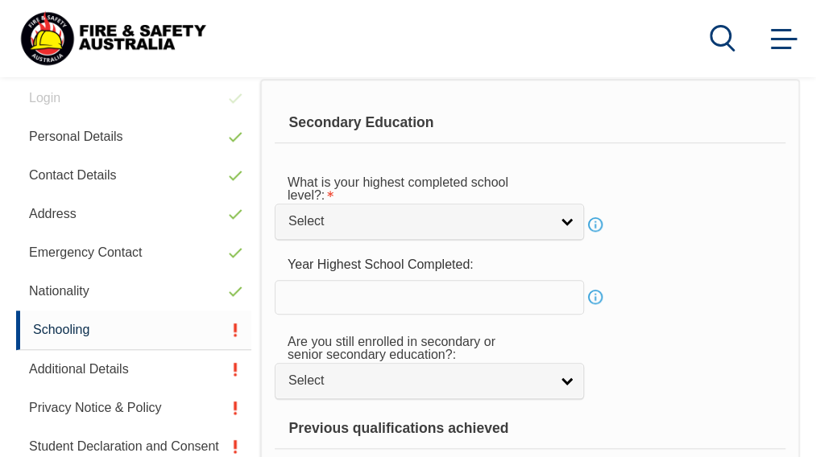
scroll to position [443, 0]
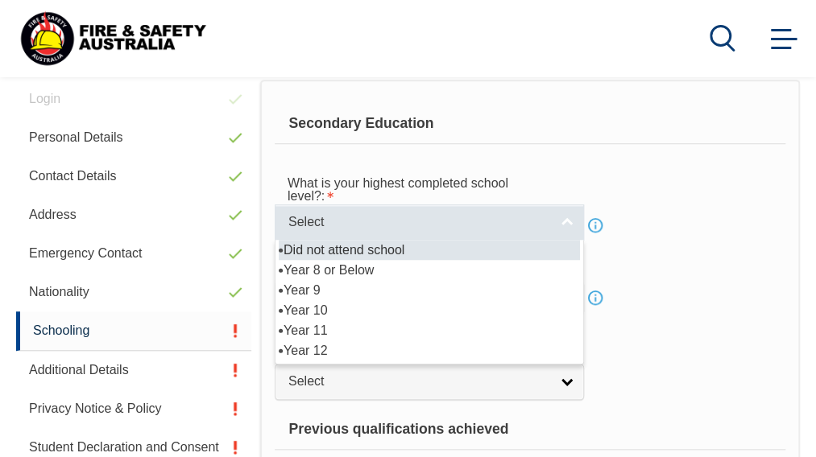
click at [565, 225] on link "Select" at bounding box center [429, 223] width 309 height 36
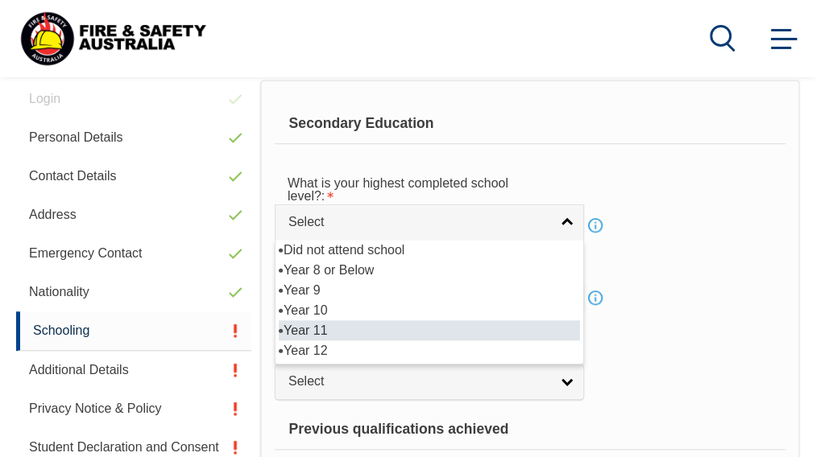
click at [320, 329] on li "Year 11" at bounding box center [429, 330] width 301 height 20
select select "11"
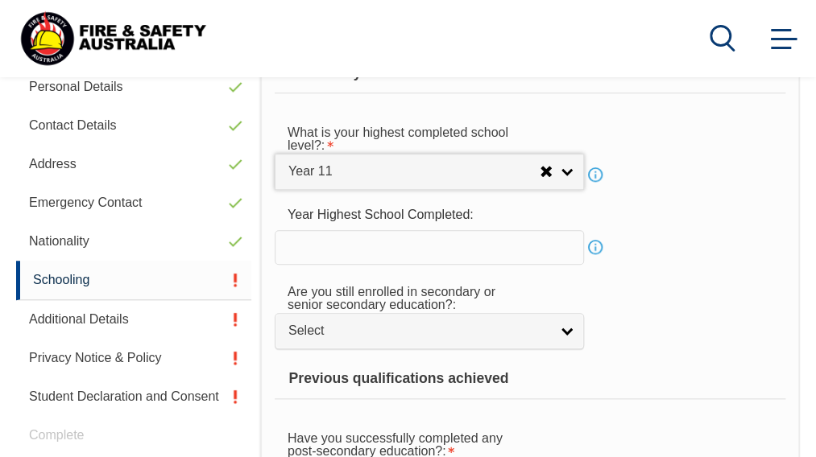
scroll to position [560, 0]
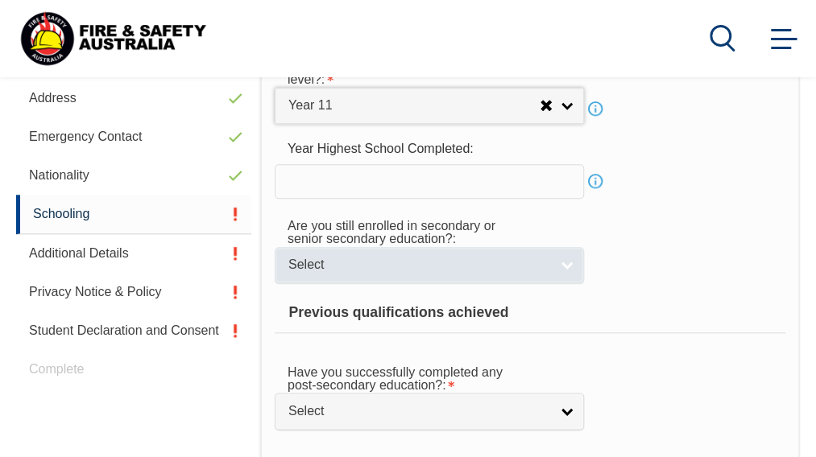
click at [572, 257] on link "Select" at bounding box center [429, 265] width 309 height 36
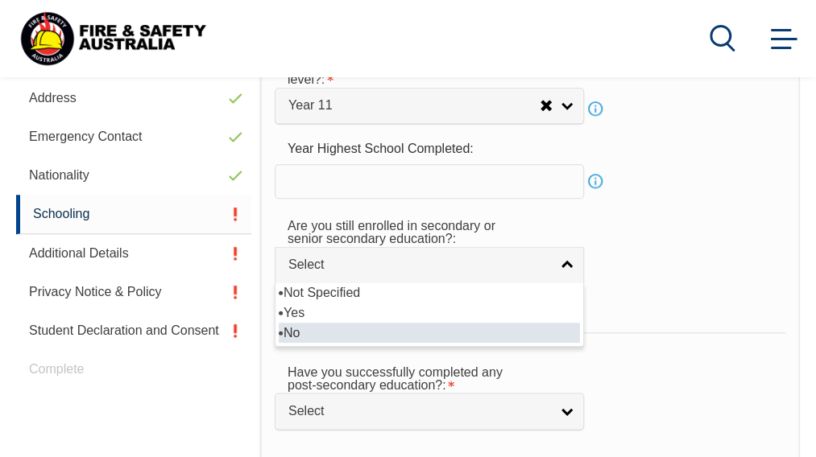
click at [316, 323] on li "No" at bounding box center [429, 333] width 301 height 20
select select "false"
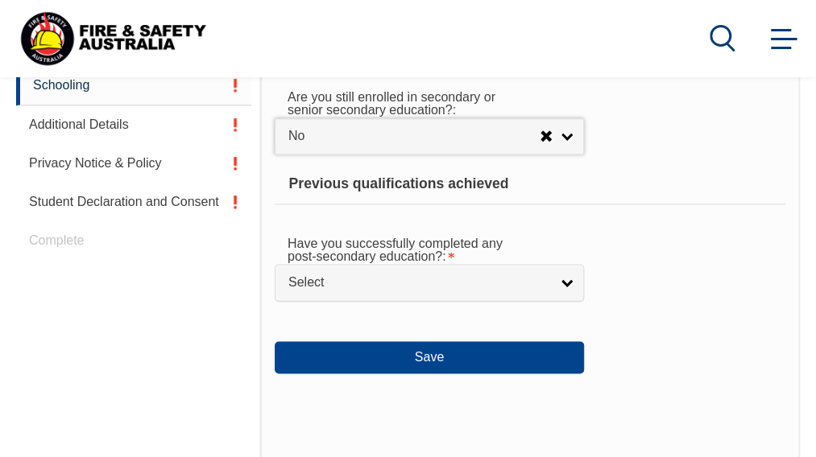
scroll to position [695, 0]
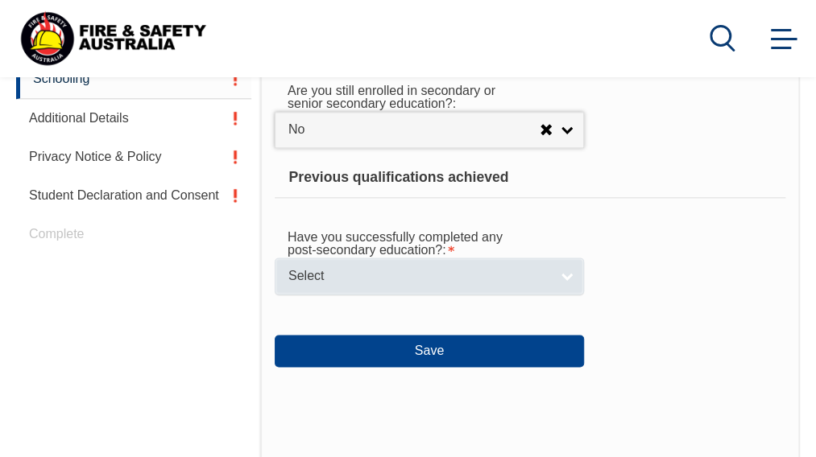
click at [563, 275] on link "Select" at bounding box center [429, 276] width 309 height 36
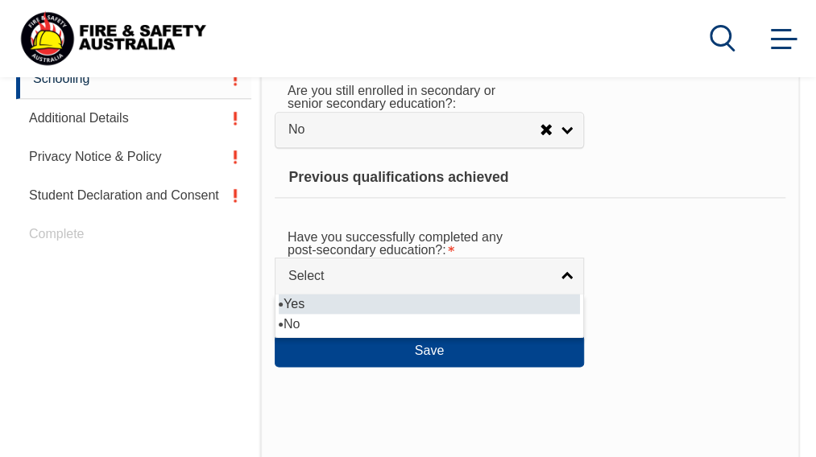
click at [337, 296] on li "Yes" at bounding box center [429, 304] width 301 height 20
select select "true"
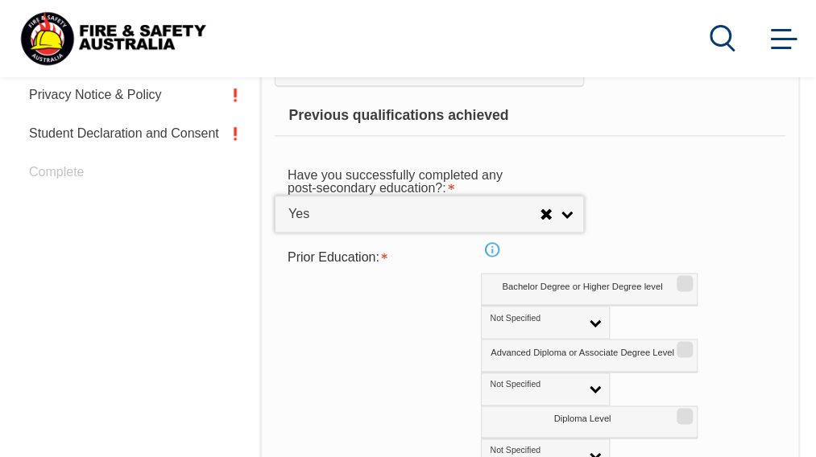
scroll to position [811, 0]
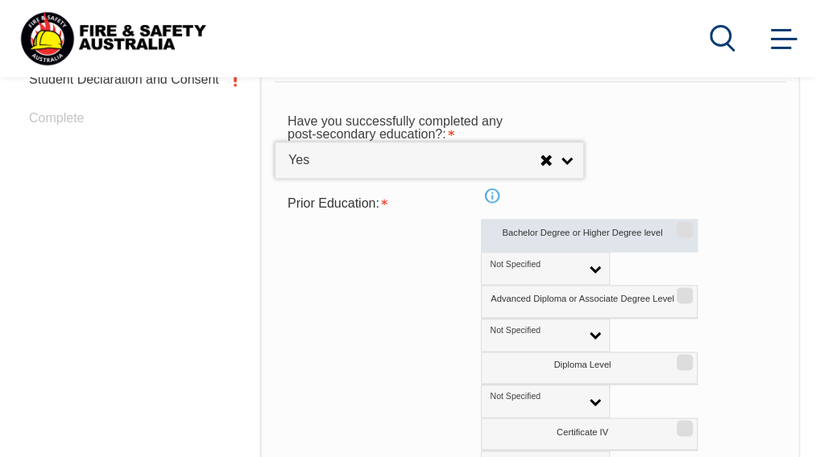
click at [677, 225] on input "Bachelor Degree or Higher Degree level" at bounding box center [682, 224] width 10 height 2
checkbox input "true"
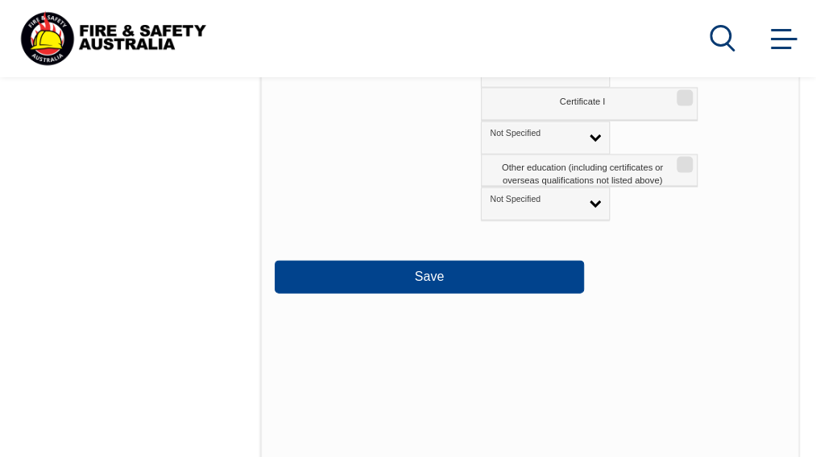
scroll to position [1381, 0]
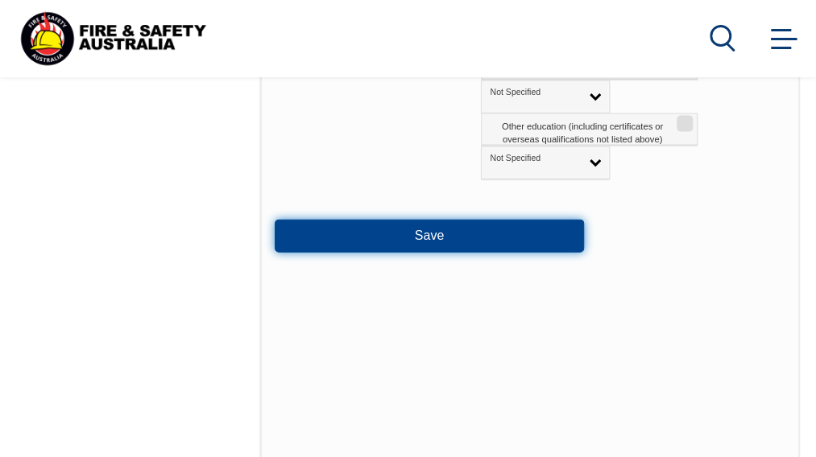
click at [456, 227] on button "Save" at bounding box center [429, 236] width 309 height 32
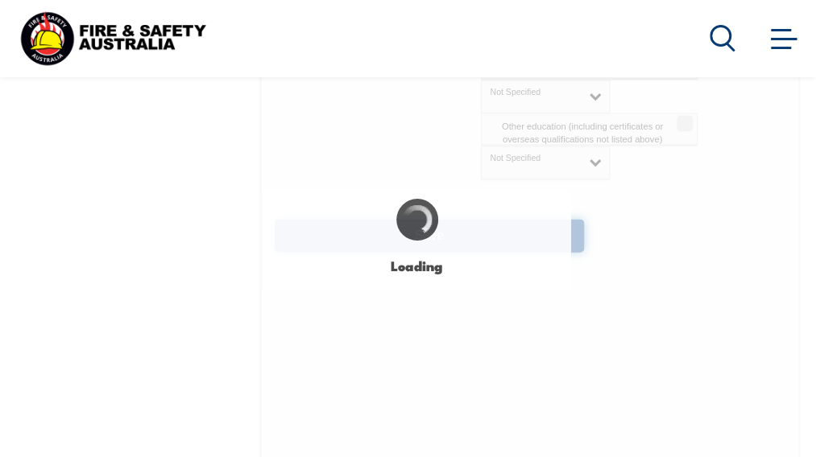
select select
select select "false"
select select "true"
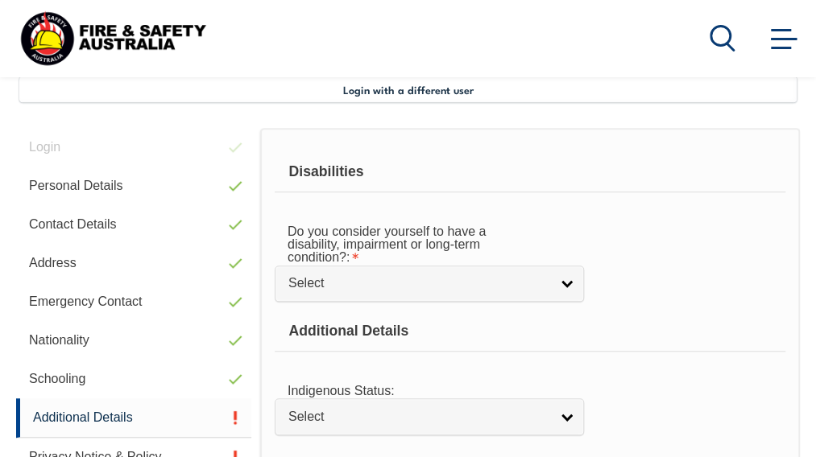
scroll to position [391, 0]
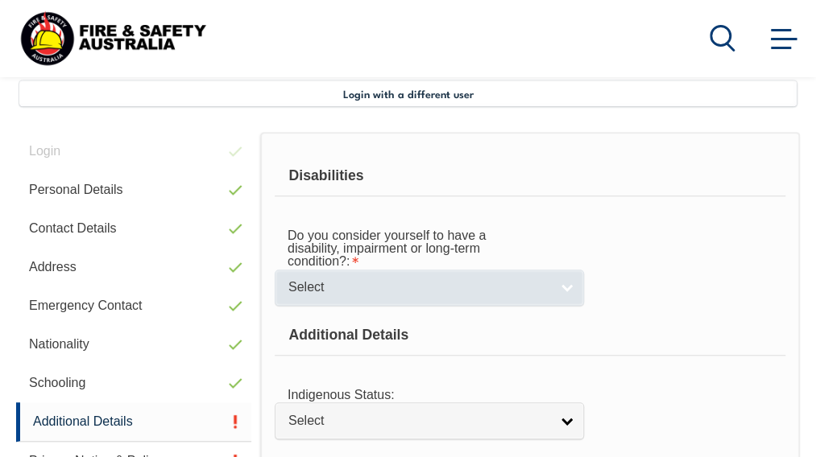
click at [567, 284] on link "Select" at bounding box center [429, 288] width 309 height 36
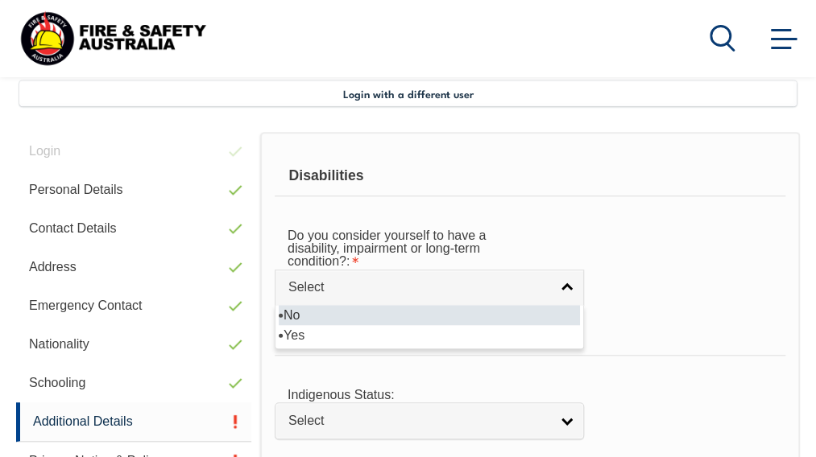
click at [303, 312] on li "No" at bounding box center [429, 315] width 301 height 20
select select "false"
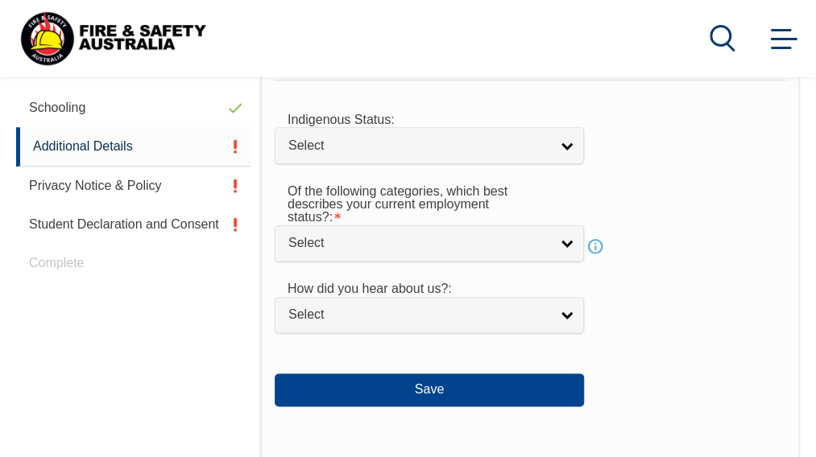
scroll to position [667, 0]
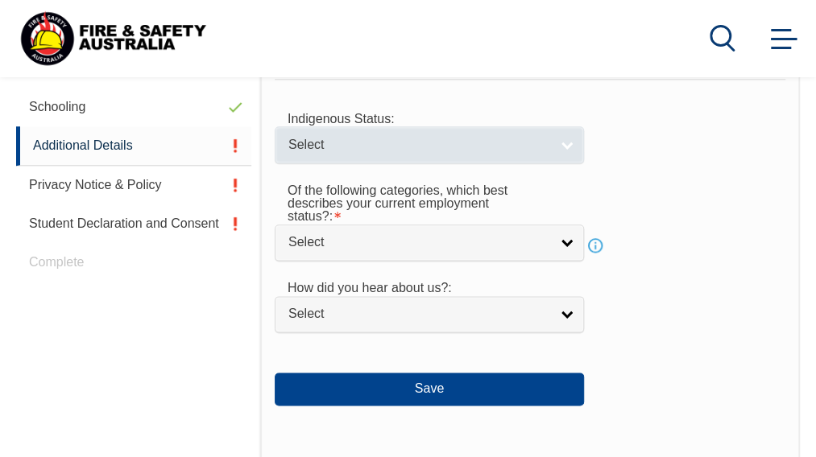
click at [570, 139] on link "Select" at bounding box center [429, 144] width 309 height 36
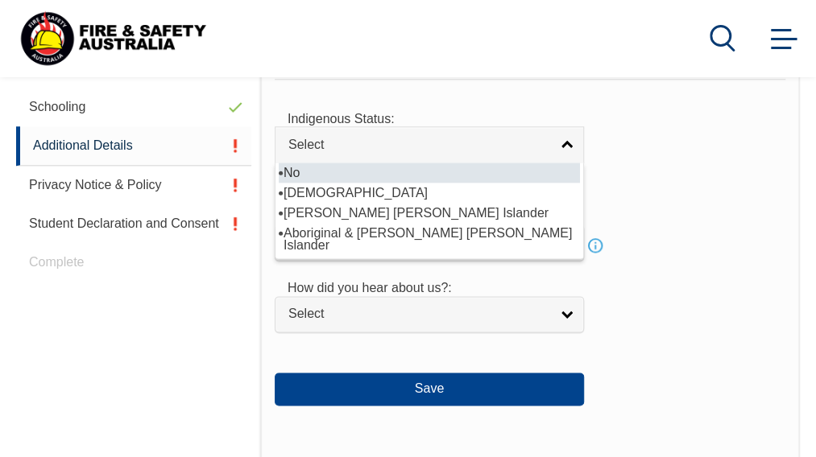
click at [300, 168] on li "No" at bounding box center [429, 173] width 301 height 20
select select "4"
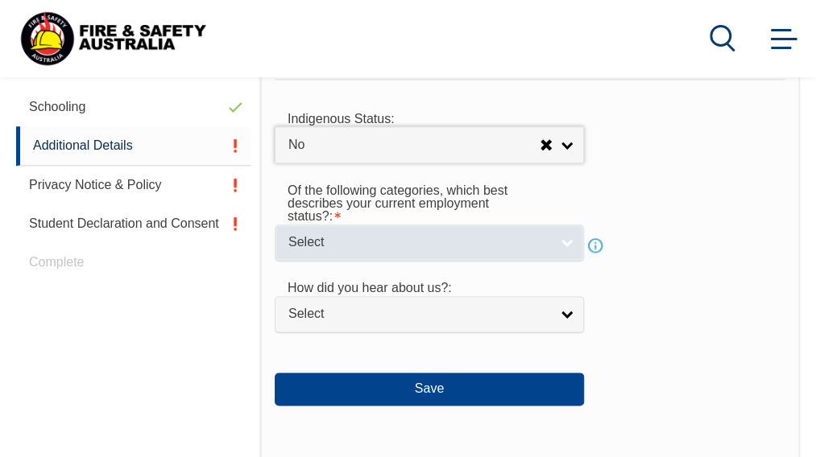
click at [519, 241] on span "Select" at bounding box center [418, 242] width 261 height 17
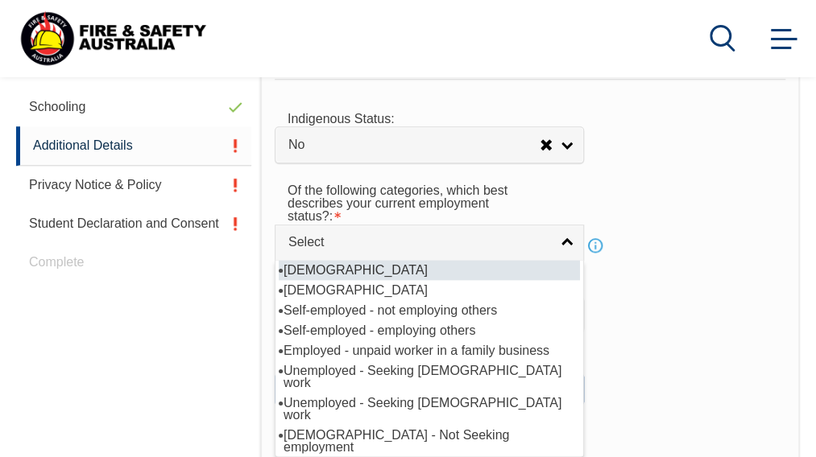
click at [337, 266] on li "Full-time employee" at bounding box center [429, 270] width 301 height 20
select select "1"
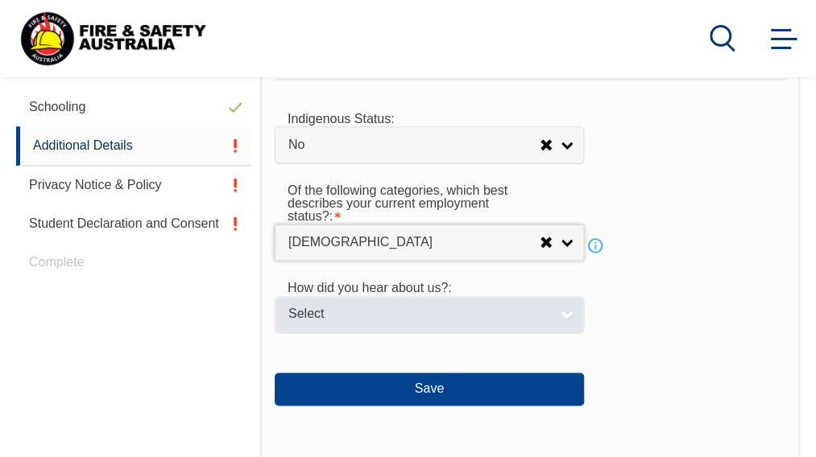
click at [571, 309] on link "Select" at bounding box center [429, 314] width 309 height 36
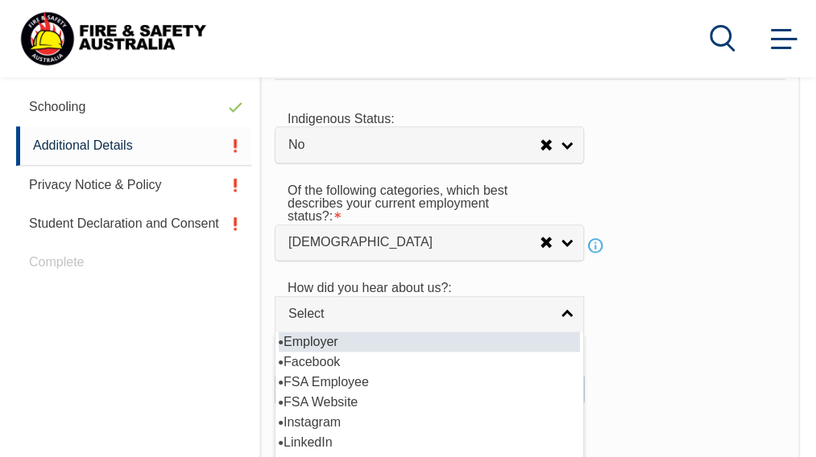
click at [331, 332] on li "Employer" at bounding box center [429, 342] width 301 height 20
select select "8019"
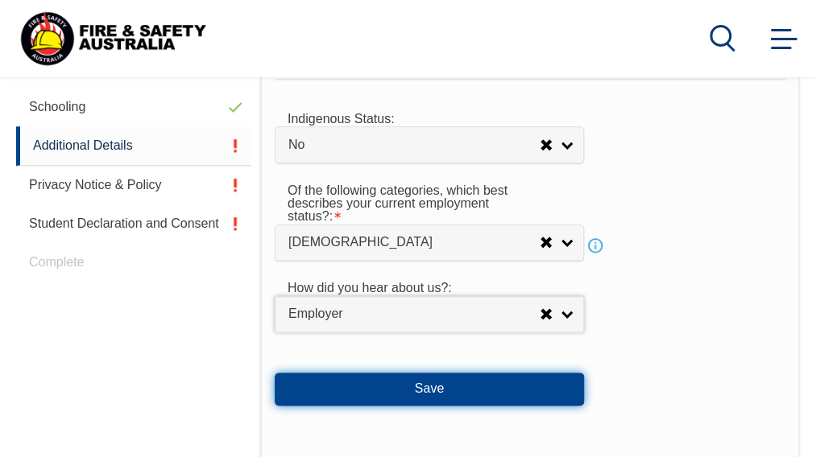
click at [448, 378] on button "Save" at bounding box center [429, 389] width 309 height 32
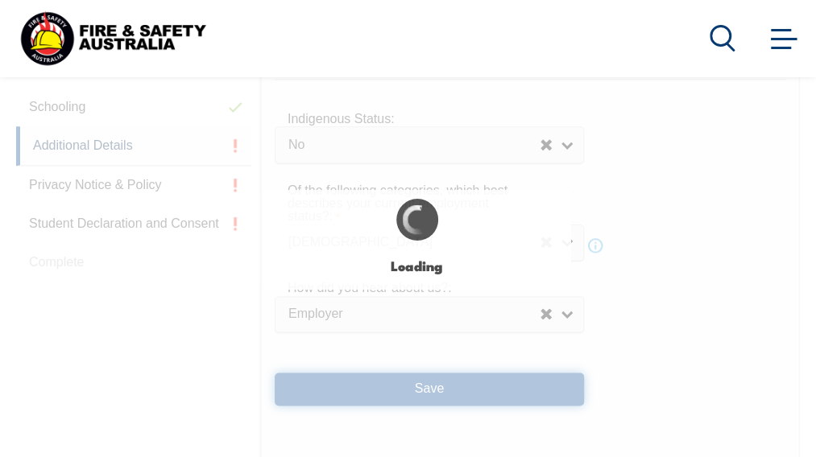
select select "false"
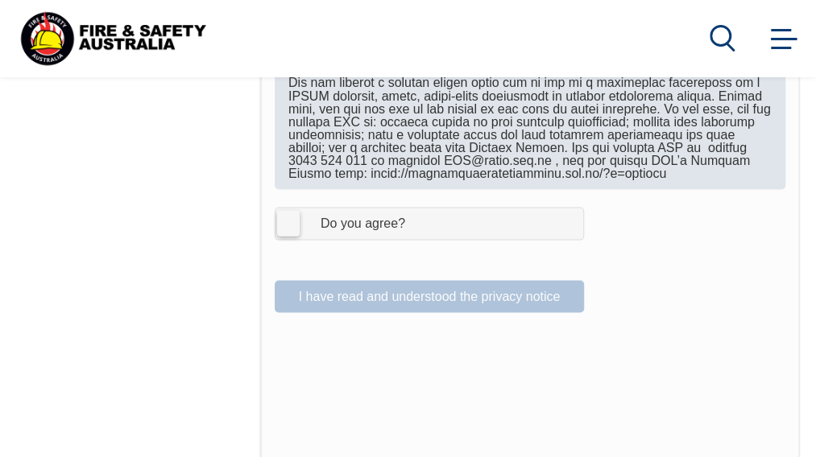
scroll to position [1129, 0]
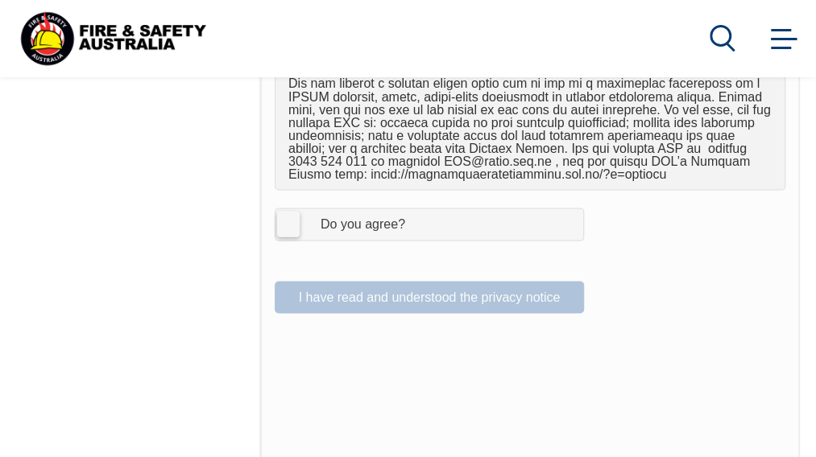
click at [290, 224] on label "I Agree Do you agree?" at bounding box center [429, 224] width 309 height 32
click at [418, 224] on input "I Agree Do you agree?" at bounding box center [431, 224] width 27 height 31
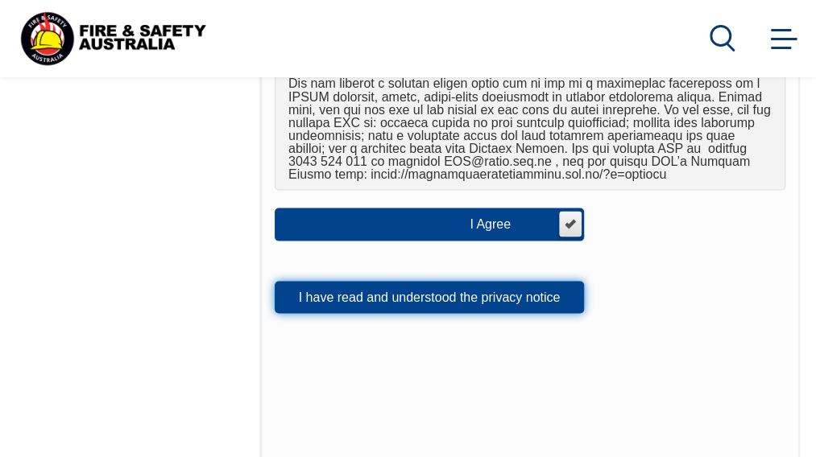
click at [456, 296] on button "I have read and understood the privacy notice" at bounding box center [429, 297] width 309 height 32
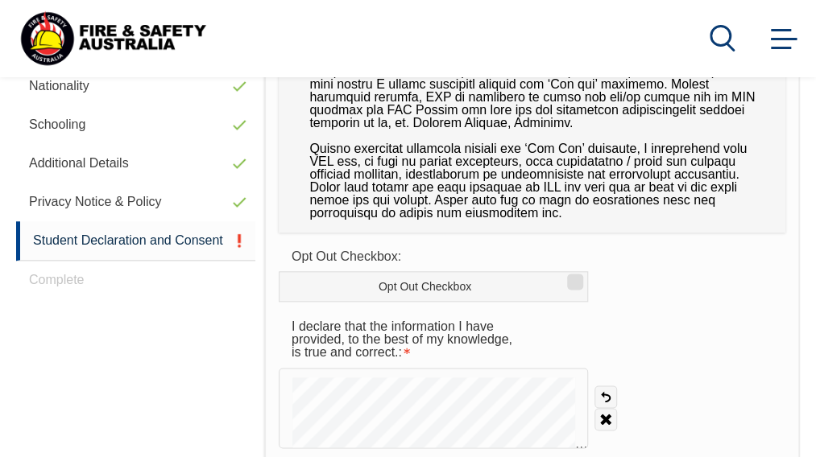
scroll to position [651, 0]
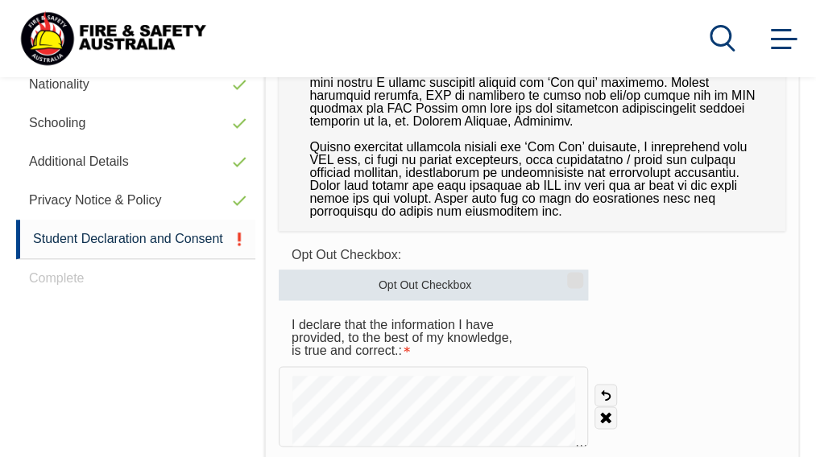
click at [577, 275] on input "Opt Out Checkbox" at bounding box center [573, 275] width 10 height 2
checkbox input "true"
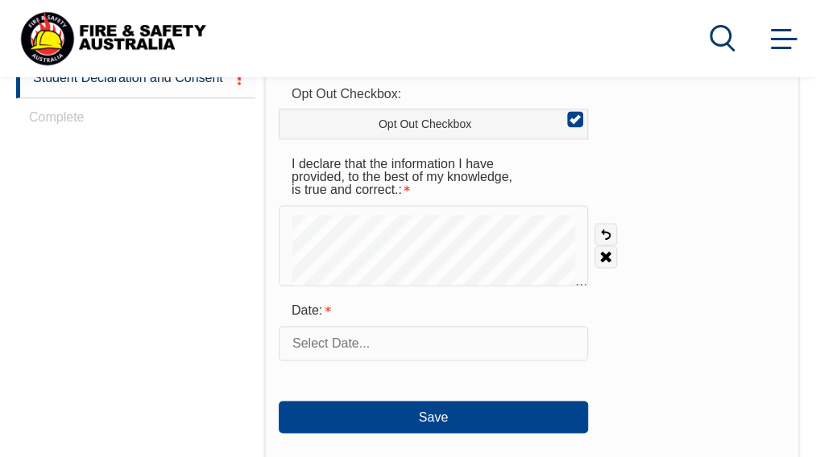
scroll to position [812, 0]
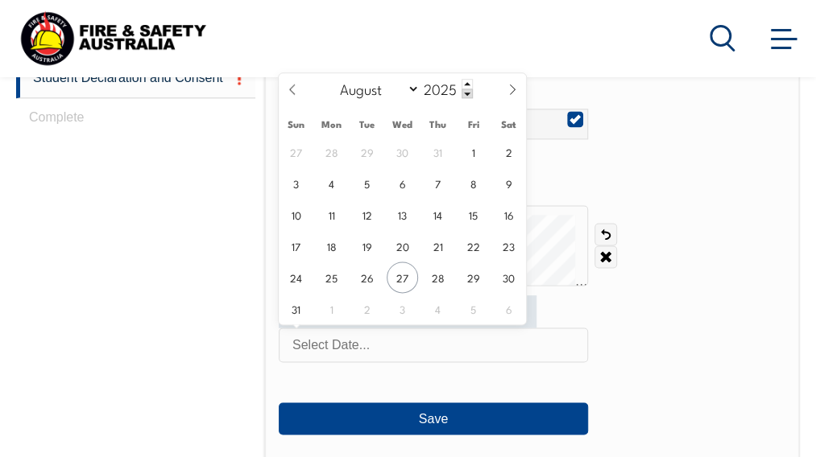
click at [389, 337] on input "text" at bounding box center [433, 345] width 309 height 34
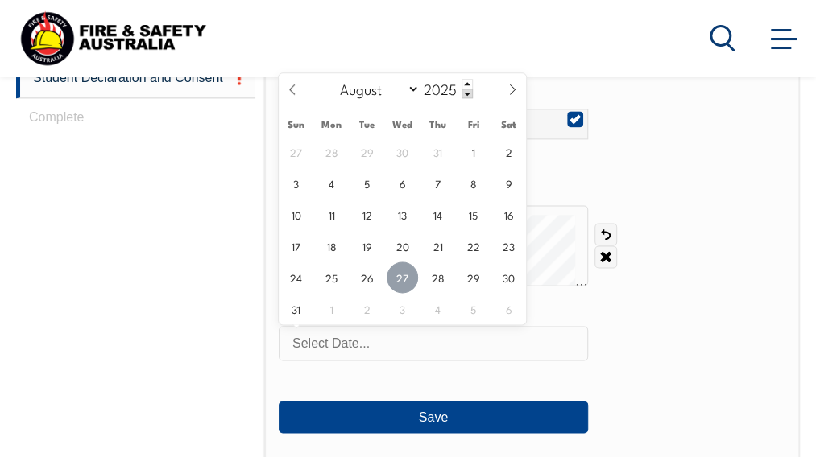
click at [405, 274] on span "27" at bounding box center [402, 277] width 31 height 31
type input "August 27, 2025"
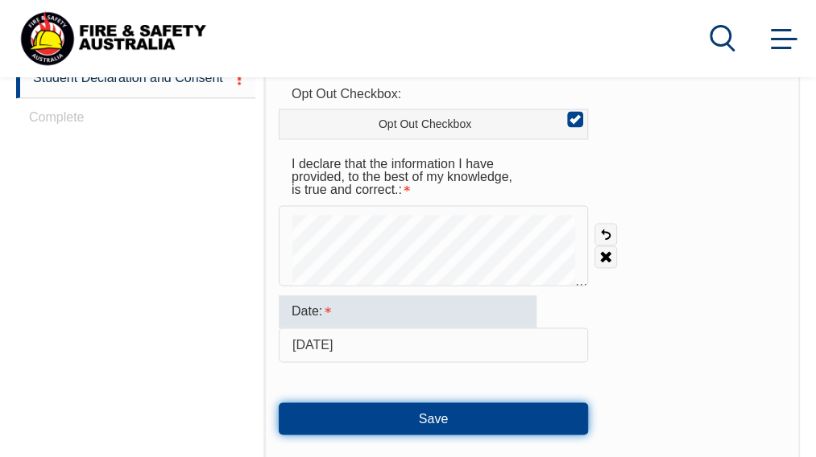
click at [425, 412] on button "Save" at bounding box center [433, 419] width 309 height 32
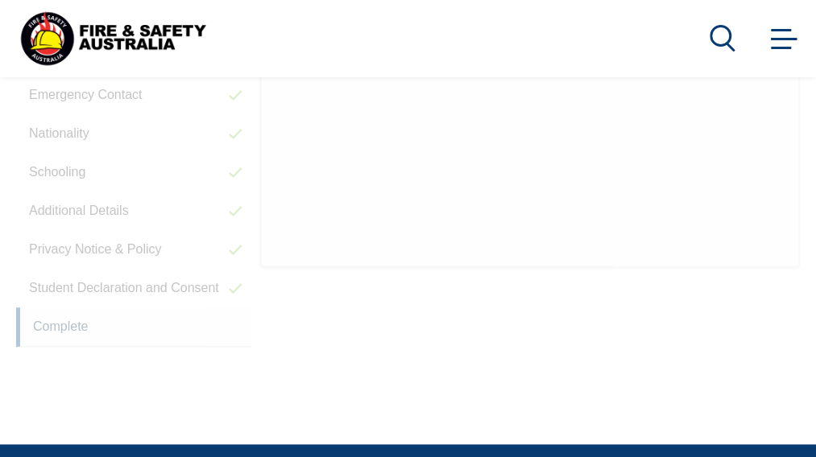
scroll to position [391, 0]
